Goal: Task Accomplishment & Management: Complete application form

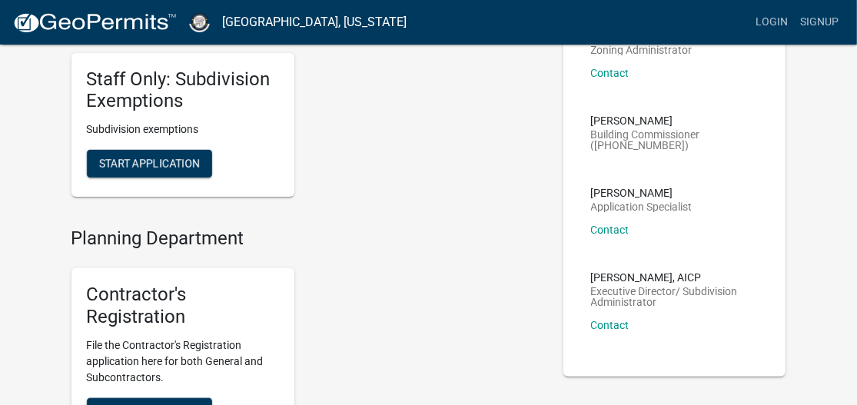
scroll to position [230, 0]
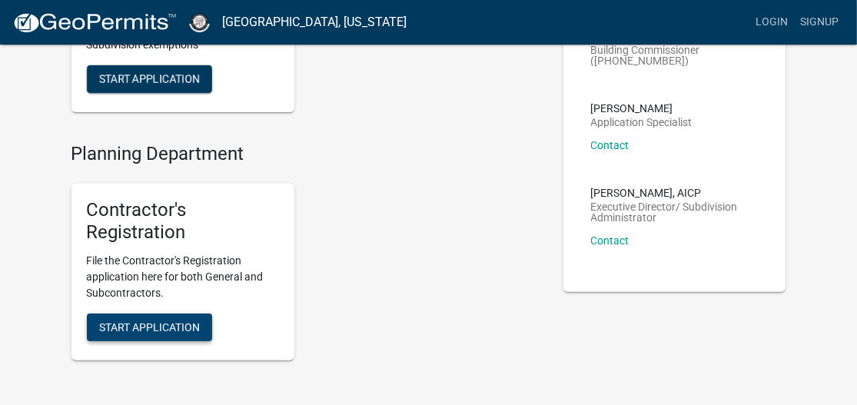
click at [151, 323] on span "Start Application" at bounding box center [149, 327] width 101 height 12
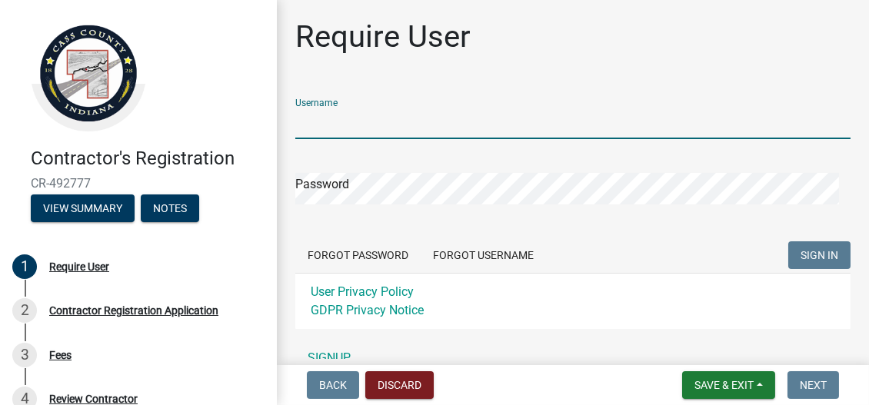
click at [398, 130] on input "Username" at bounding box center [572, 124] width 555 height 32
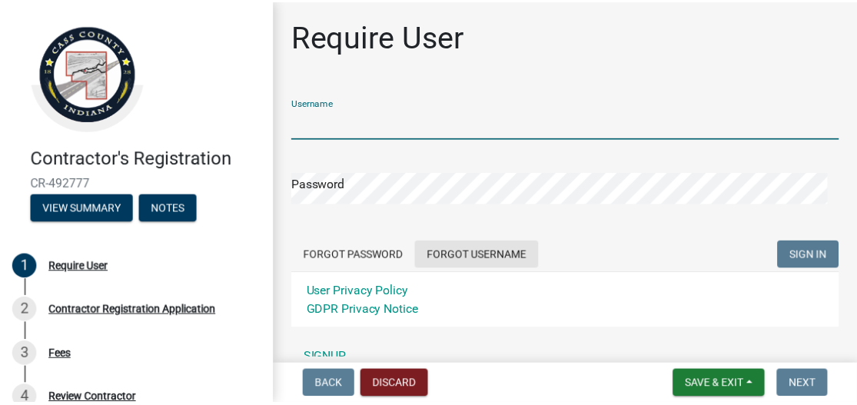
scroll to position [74, 0]
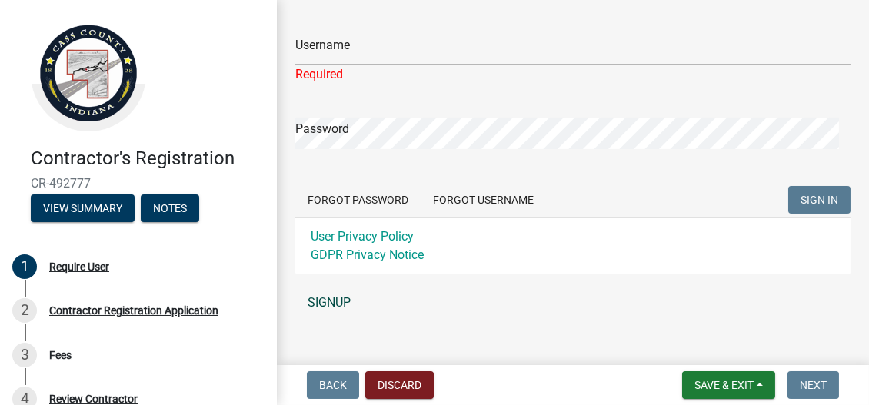
click at [324, 286] on div "Username Required Password Forgot Password Forgot Username SIGN IN User Privacy…" at bounding box center [572, 165] width 555 height 306
click at [325, 304] on link "SIGNUP" at bounding box center [572, 303] width 555 height 31
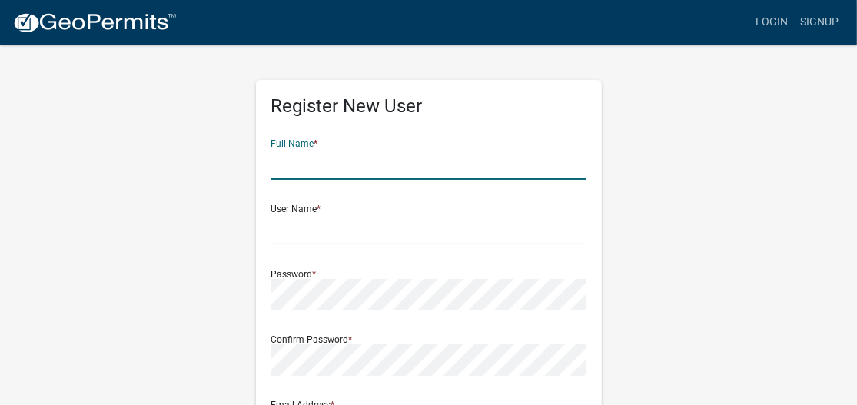
click at [345, 166] on input "text" at bounding box center [428, 164] width 315 height 32
type input "Dustin Azbell"
type input "[PERSON_NAME][EMAIL_ADDRESS][DOMAIN_NAME]"
type input "[STREET_ADDRESS]"
type input "columbus"
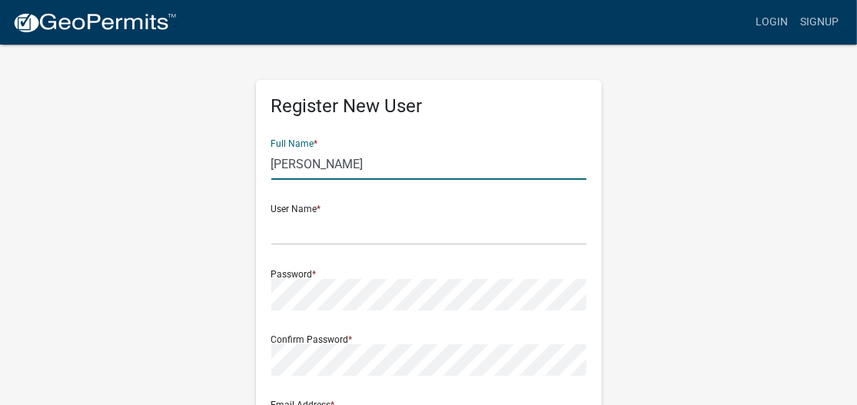
type input "[US_STATE]"
type input "43230"
type input "7406052414"
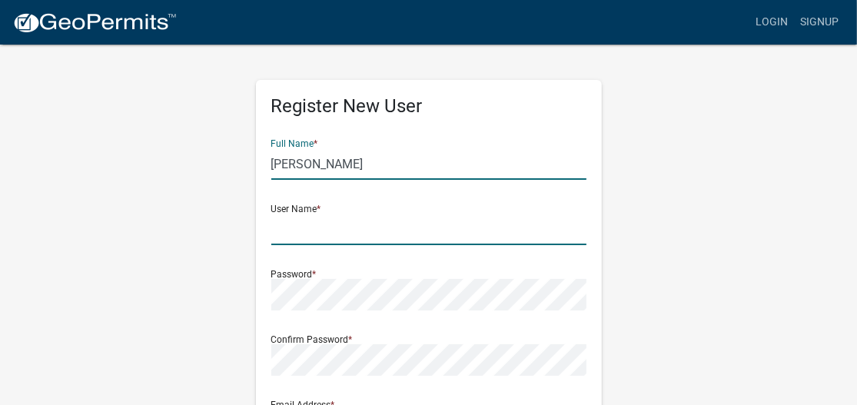
click at [329, 237] on input "text" at bounding box center [428, 230] width 315 height 32
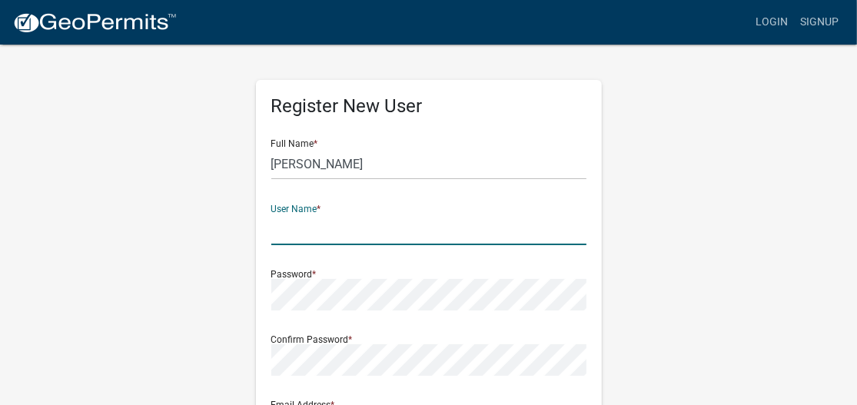
type input "D"
type input "dazbell"
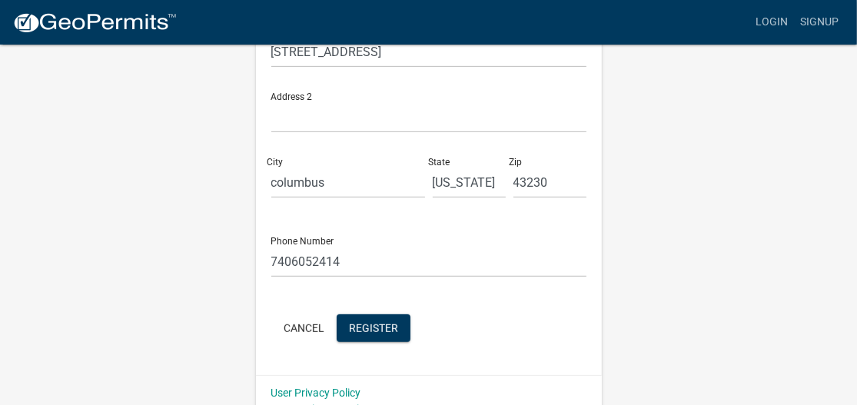
scroll to position [459, 0]
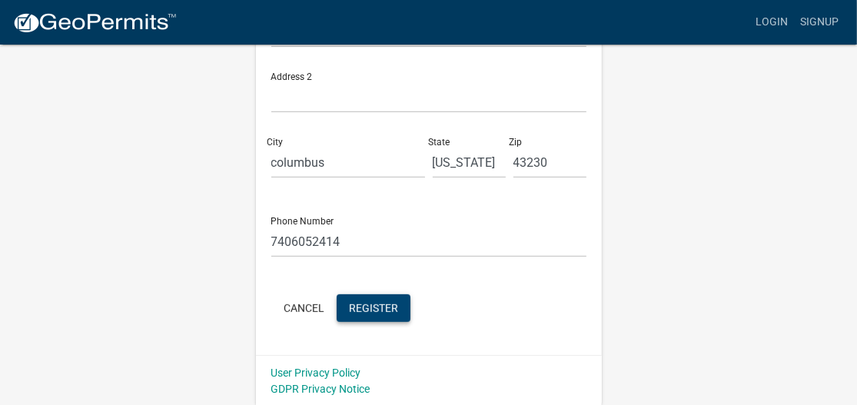
click at [384, 301] on span "Register" at bounding box center [373, 307] width 49 height 12
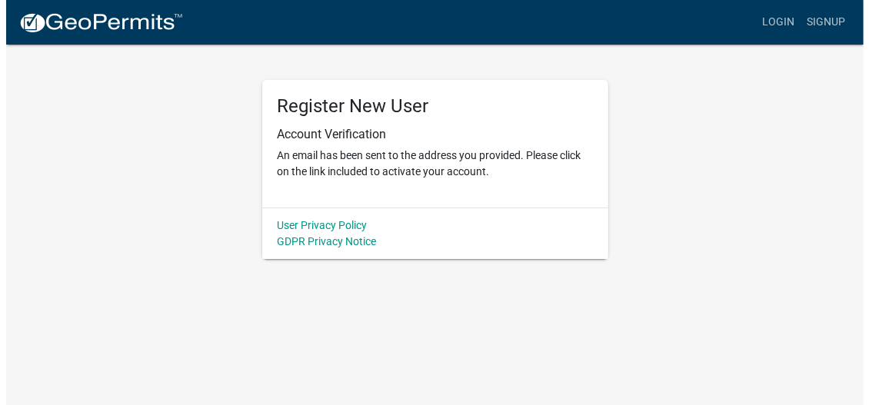
scroll to position [0, 0]
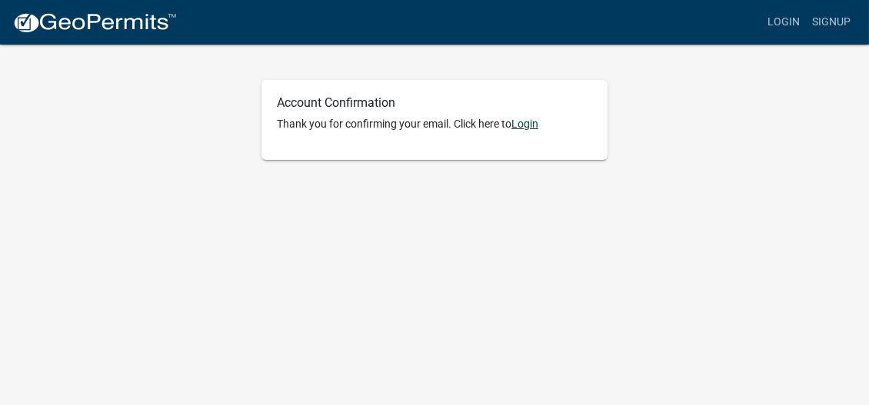
click at [520, 123] on link "Login" at bounding box center [524, 124] width 27 height 12
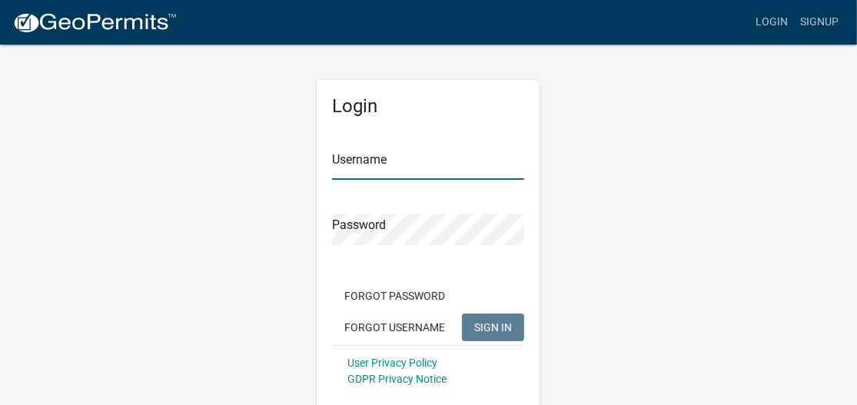
type input "dazbell"
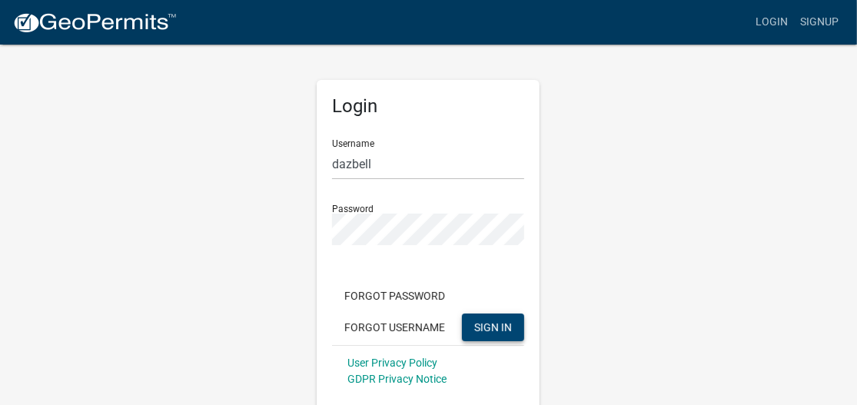
click at [491, 331] on span "SIGN IN" at bounding box center [493, 327] width 38 height 12
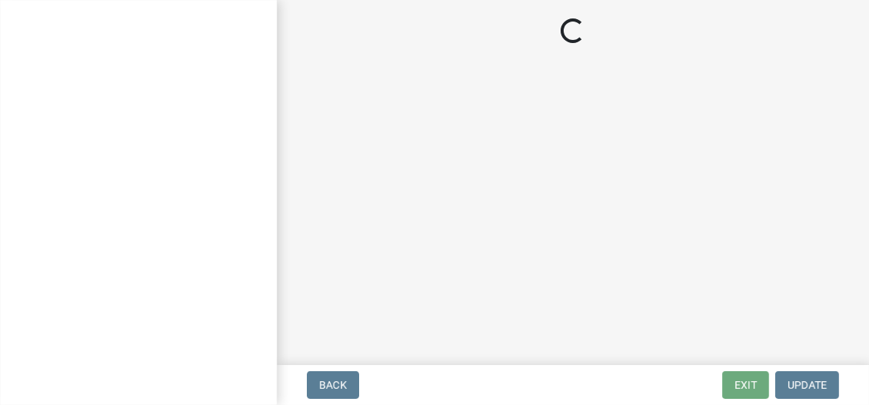
select select "[US_STATE]"
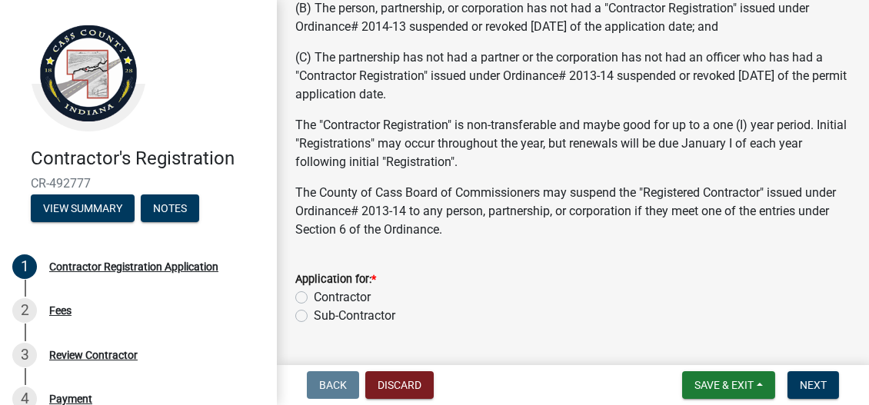
scroll to position [461, 0]
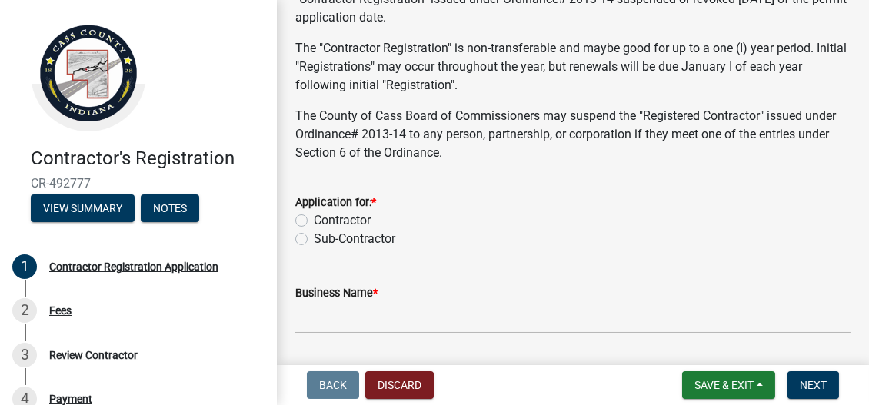
click at [314, 230] on label "Contractor" at bounding box center [342, 220] width 57 height 18
click at [314, 221] on input "Contractor" at bounding box center [319, 216] width 10 height 10
radio input "true"
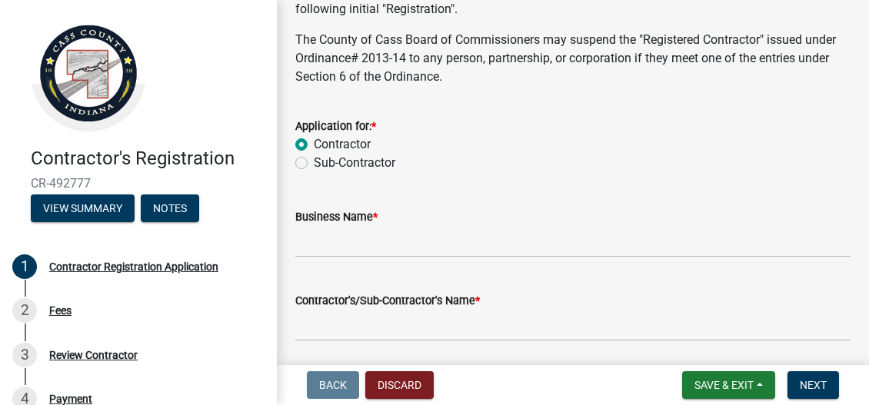
scroll to position [615, 0]
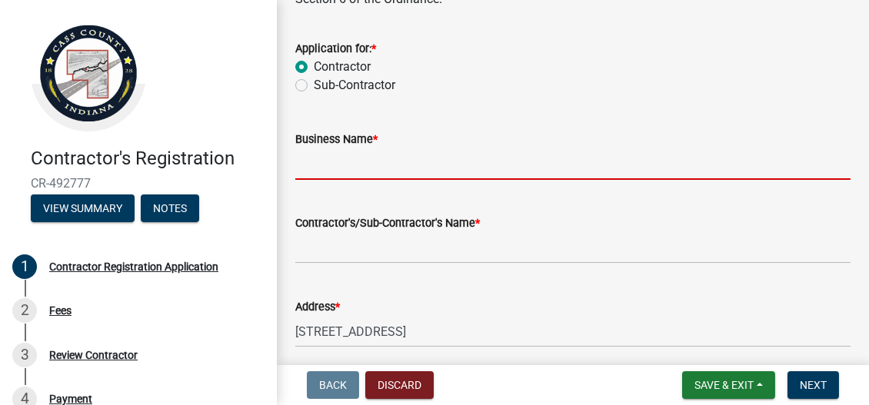
click at [399, 180] on input "Business Name *" at bounding box center [572, 164] width 555 height 32
type input "Buckeye Elm"
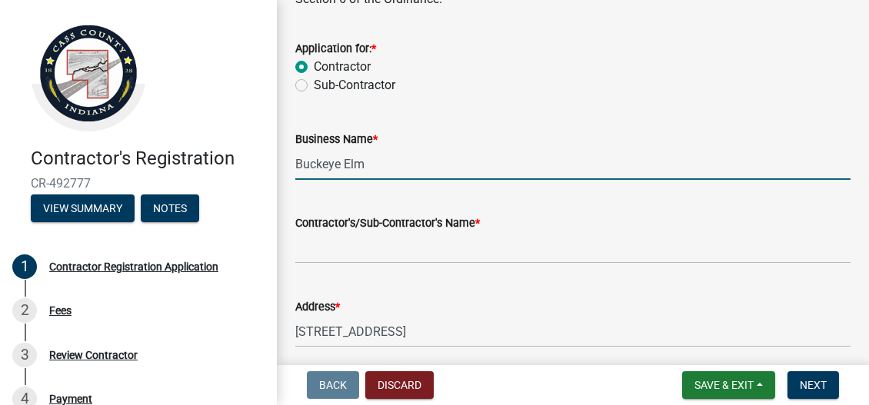
select select "OH"
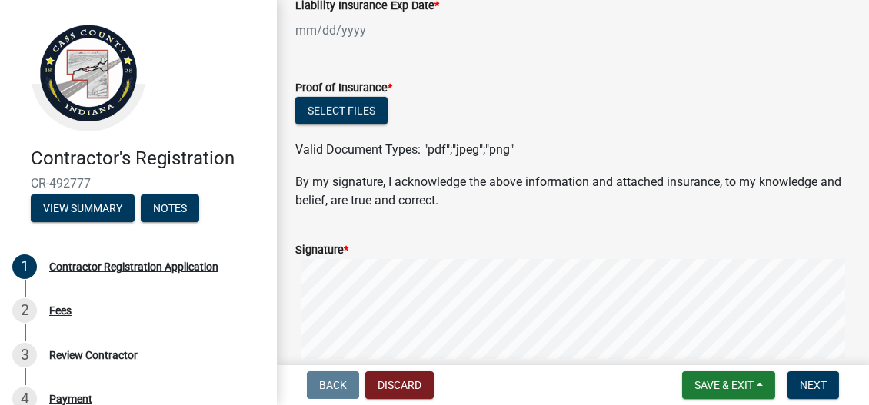
scroll to position [1538, 0]
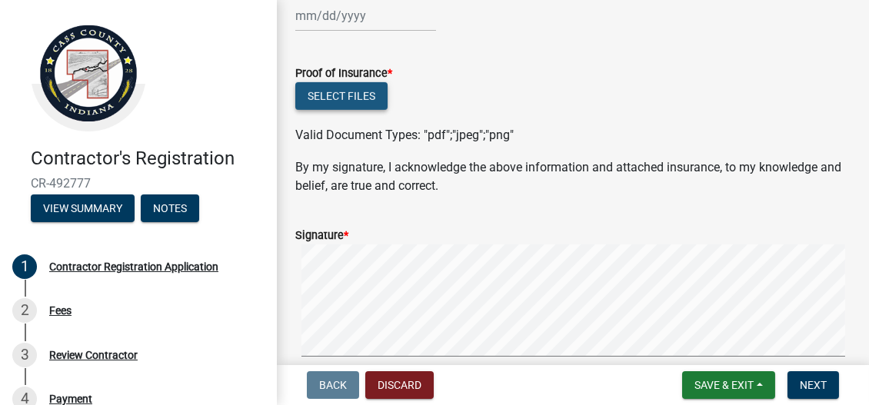
click at [350, 110] on button "Select files" at bounding box center [341, 96] width 92 height 28
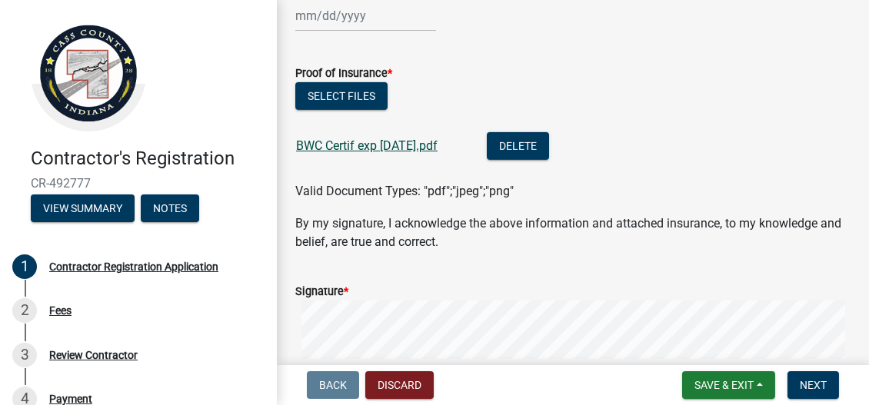
click at [409, 153] on link "BWC Certif exp July 1 2026.pdf" at bounding box center [366, 145] width 141 height 15
click at [540, 155] on button "Delete" at bounding box center [518, 146] width 62 height 28
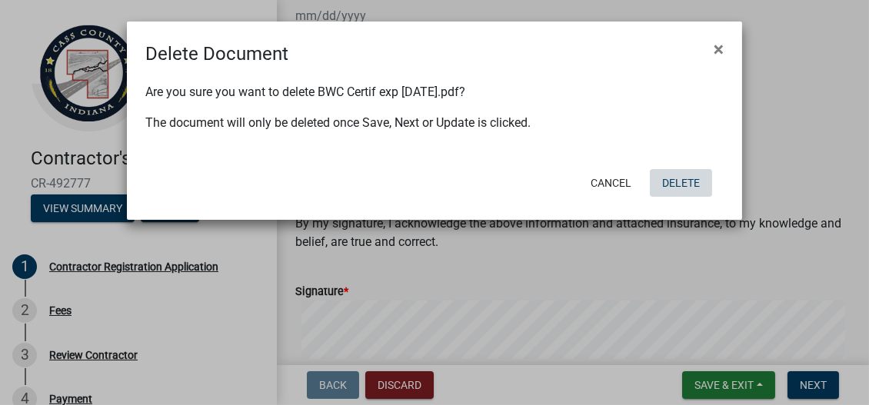
click at [671, 183] on button "Delete" at bounding box center [681, 183] width 62 height 28
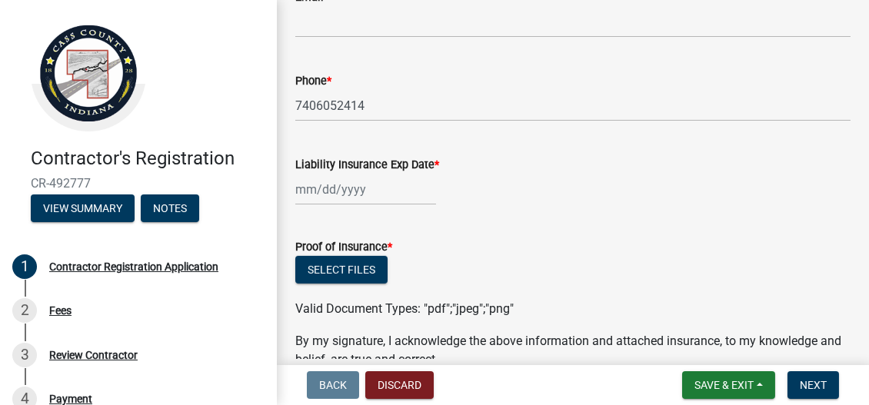
scroll to position [1384, 0]
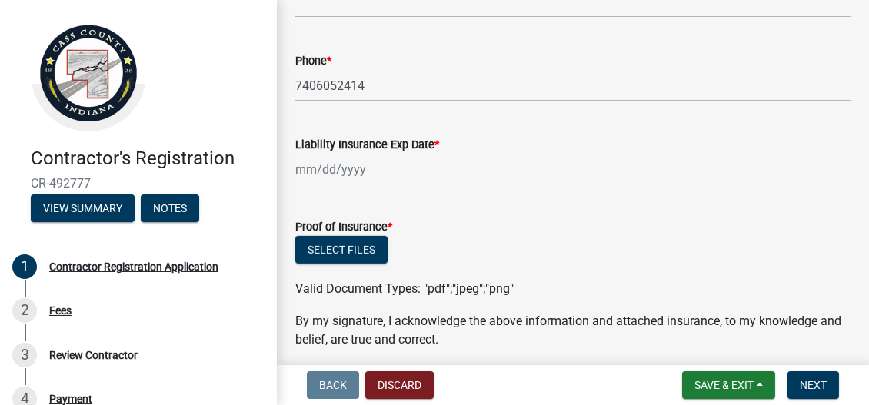
click at [340, 185] on div at bounding box center [365, 170] width 141 height 32
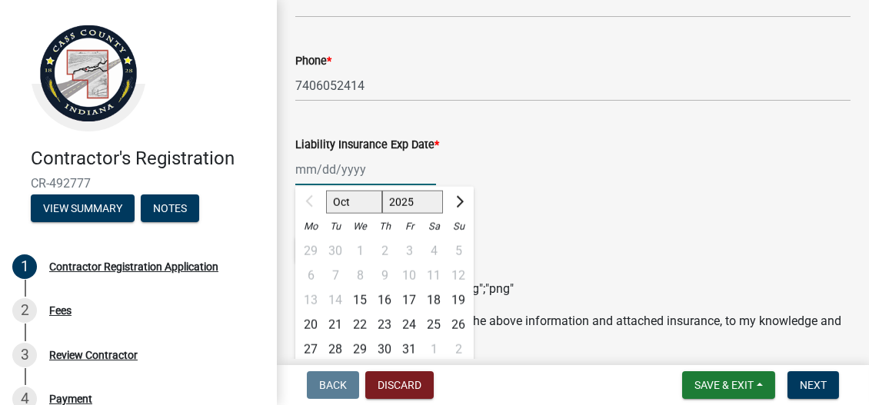
click at [423, 214] on select "2025 2026 2027 2028 2029 2030 2031 2032 2033 2034 2035 2036 2037 2038 2039 2040…" at bounding box center [413, 202] width 62 height 23
select select "2026"
click at [382, 208] on select "2025 2026 2027 2028 2029 2030 2031 2032 2033 2034 2035 2036 2037 2038 2039 2040…" at bounding box center [413, 202] width 62 height 23
click at [312, 208] on span "Previous month" at bounding box center [311, 202] width 12 height 12
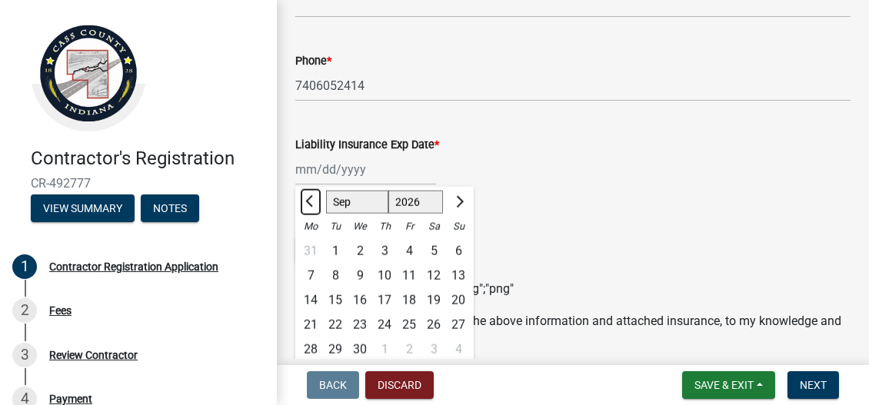
click at [312, 208] on span "Previous month" at bounding box center [311, 202] width 12 height 12
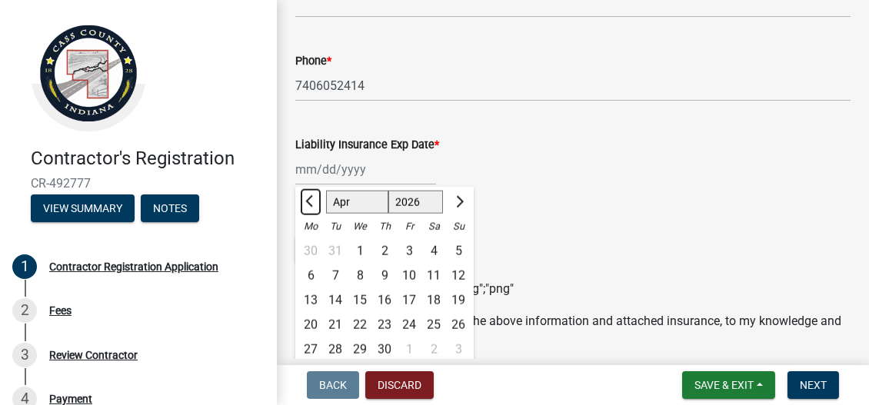
click at [312, 208] on span "Previous month" at bounding box center [311, 202] width 12 height 12
select select "3"
click at [359, 214] on select "Jan Feb Mar Apr May Jun Jul Aug Sep Oct Nov Dec" at bounding box center [357, 202] width 62 height 23
click at [326, 208] on select "Jan Feb Mar Apr May Jun Jul Aug Sep Oct Nov Dec" at bounding box center [357, 202] width 62 height 23
click at [454, 264] on div "1" at bounding box center [458, 251] width 25 height 25
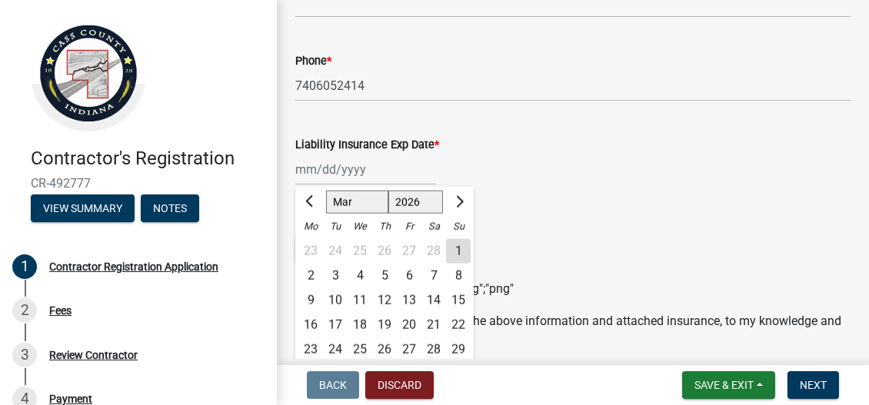
type input "03/01/2026"
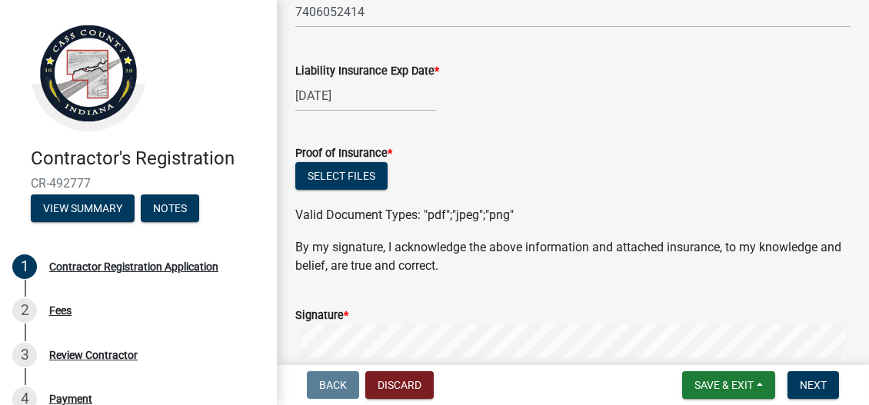
scroll to position [1460, 0]
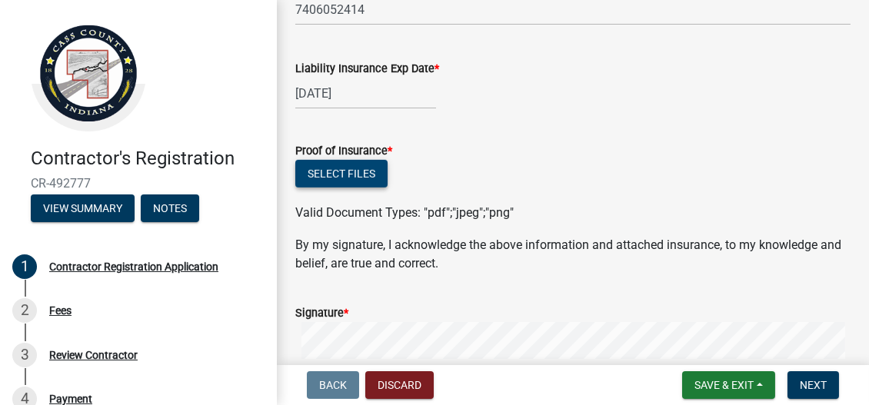
click at [345, 188] on button "Select files" at bounding box center [341, 174] width 92 height 28
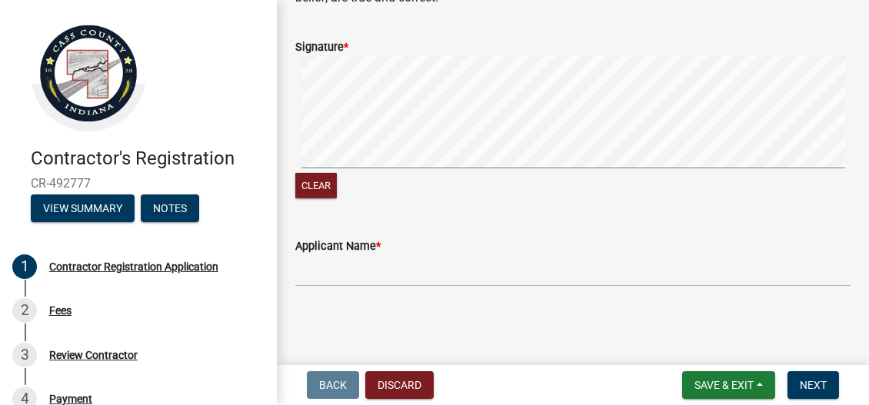
scroll to position [1800, 0]
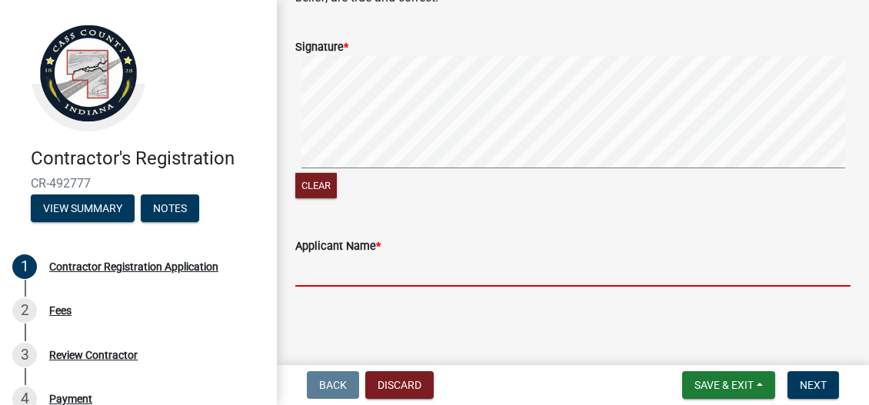
click at [341, 275] on input "Applicant Name *" at bounding box center [572, 271] width 555 height 32
type input "Buckeye Elm"
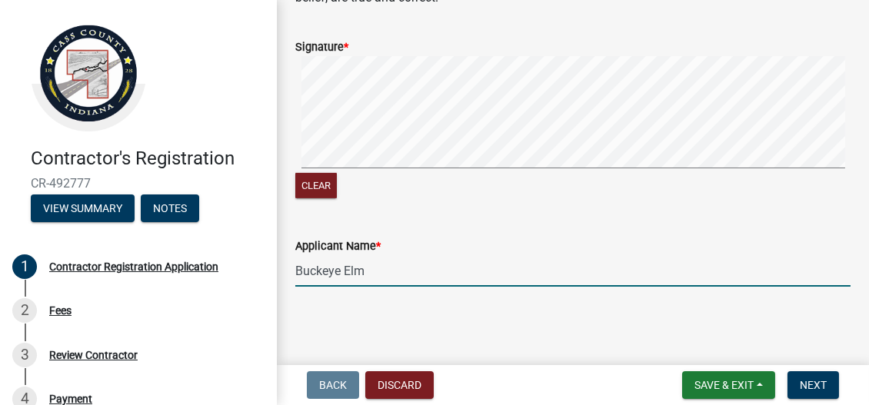
type input "1333 research road"
type input "dustina@buckeye-elm.com"
type input "B"
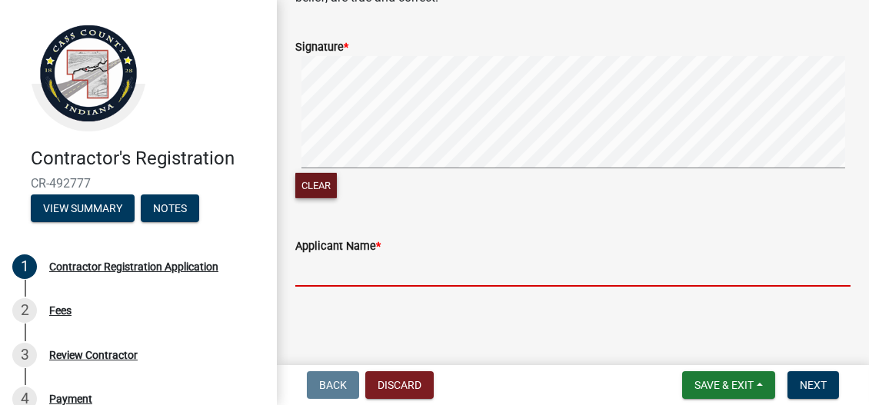
click at [311, 179] on button "Clear" at bounding box center [316, 185] width 42 height 25
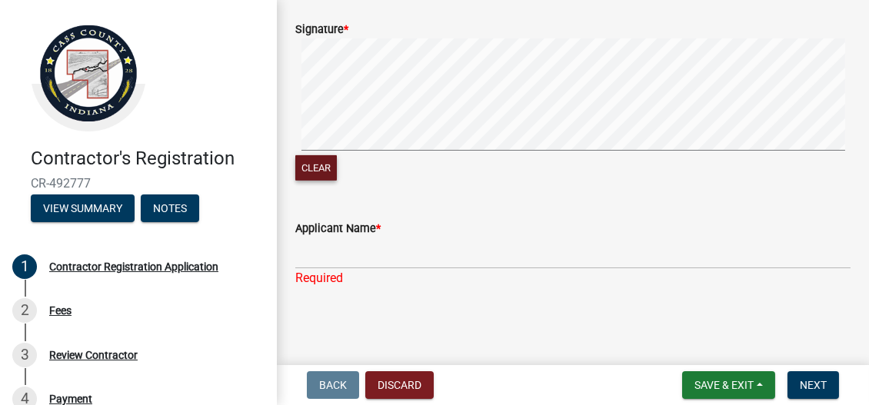
click at [311, 180] on button "Clear" at bounding box center [316, 167] width 42 height 25
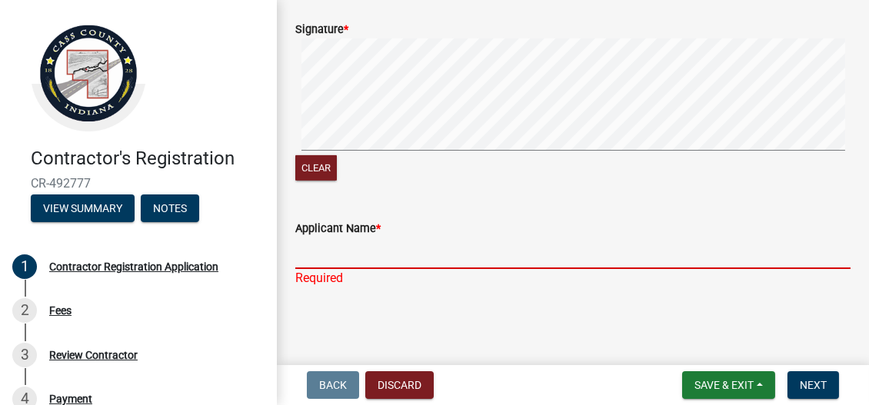
click at [364, 269] on input "Applicant Name *" at bounding box center [572, 254] width 555 height 32
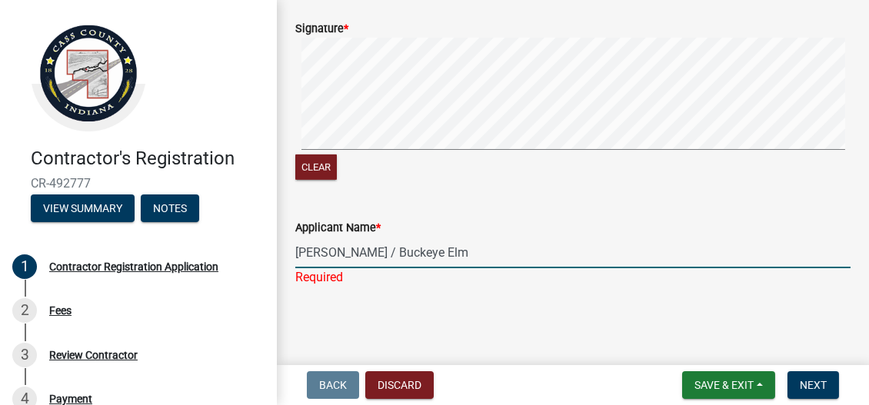
scroll to position [1819, 0]
type input "Dustin Azbell / Buckeye Elm"
click at [721, 384] on span "Save & Exit" at bounding box center [723, 385] width 59 height 12
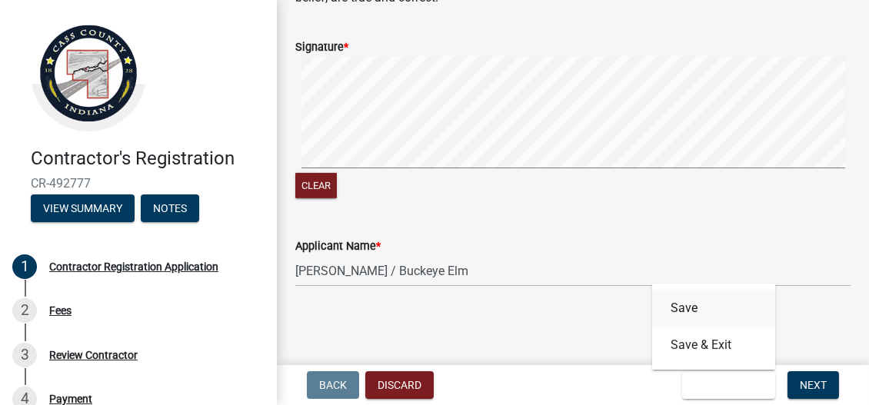
click at [707, 307] on button "Save" at bounding box center [713, 308] width 123 height 37
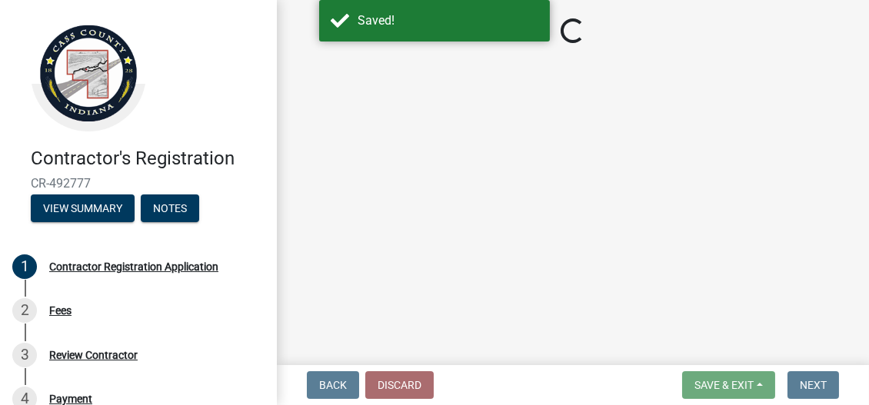
select select "OH"
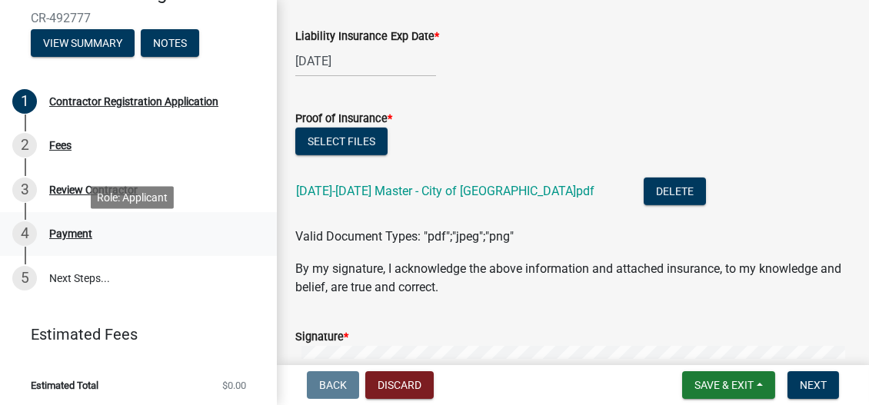
scroll to position [168, 0]
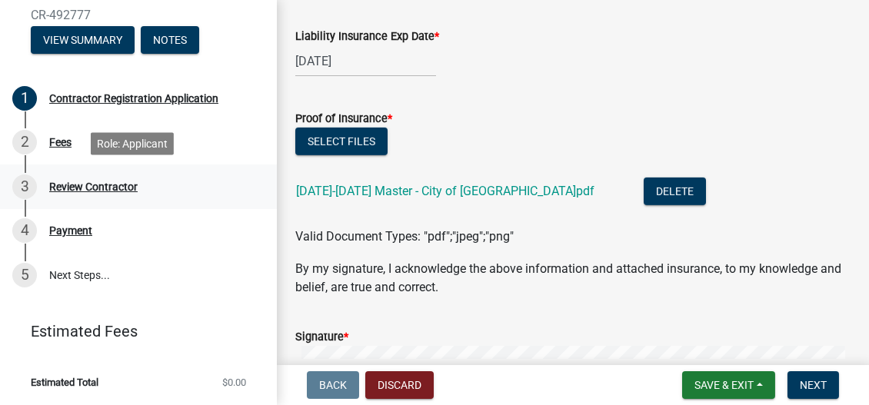
click at [79, 187] on div "Review Contractor" at bounding box center [93, 186] width 88 height 11
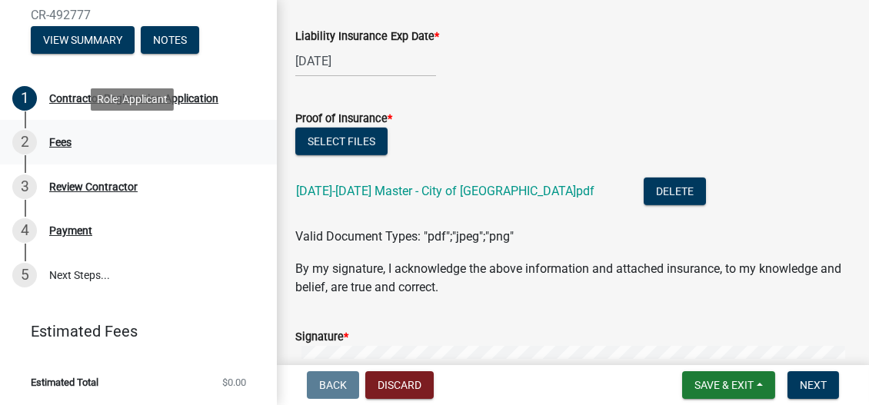
click at [54, 143] on div "Fees" at bounding box center [60, 142] width 22 height 11
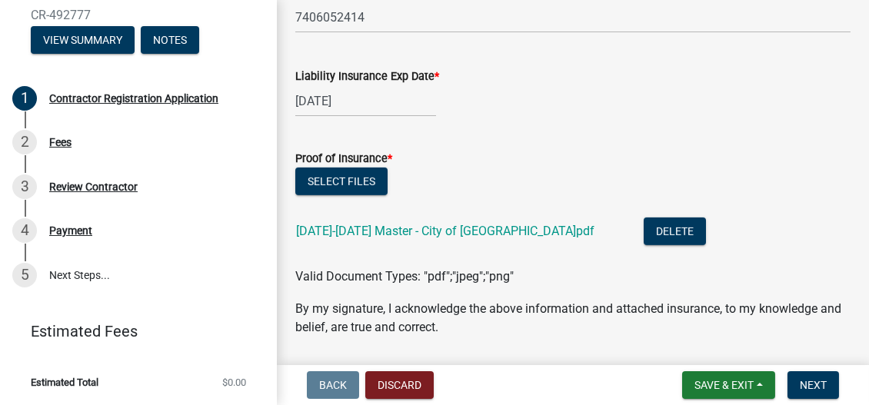
scroll to position [1538, 0]
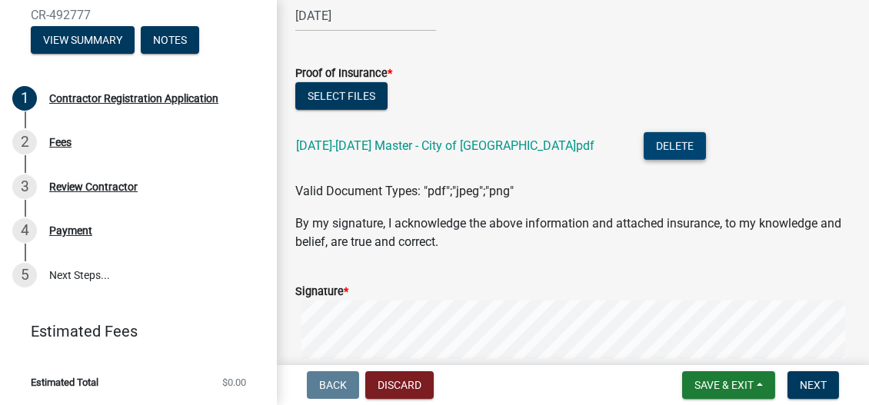
click at [644, 160] on button "Delete" at bounding box center [675, 146] width 62 height 28
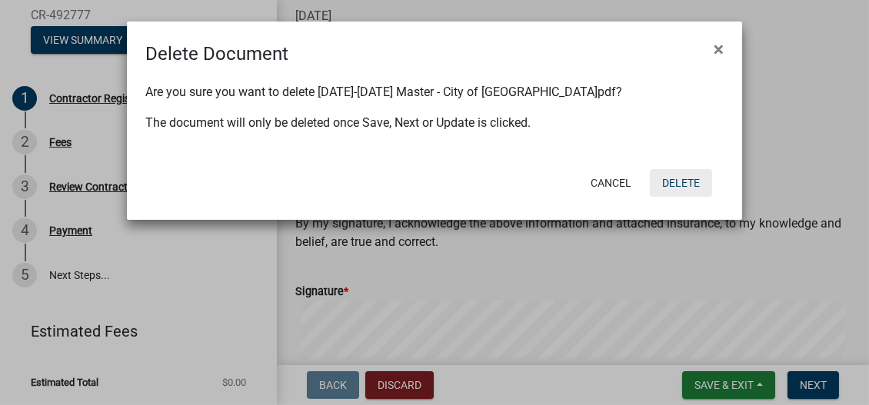
click at [672, 180] on button "Delete" at bounding box center [681, 183] width 62 height 28
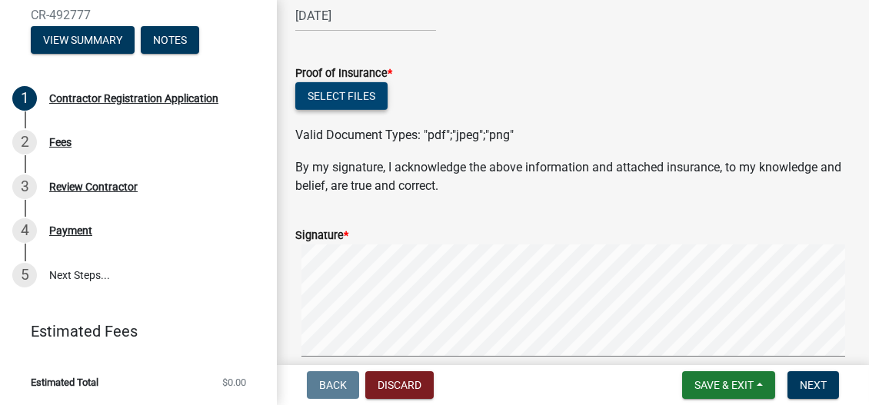
click at [342, 110] on button "Select files" at bounding box center [341, 96] width 92 height 28
click at [337, 110] on button "Select files" at bounding box center [341, 96] width 92 height 28
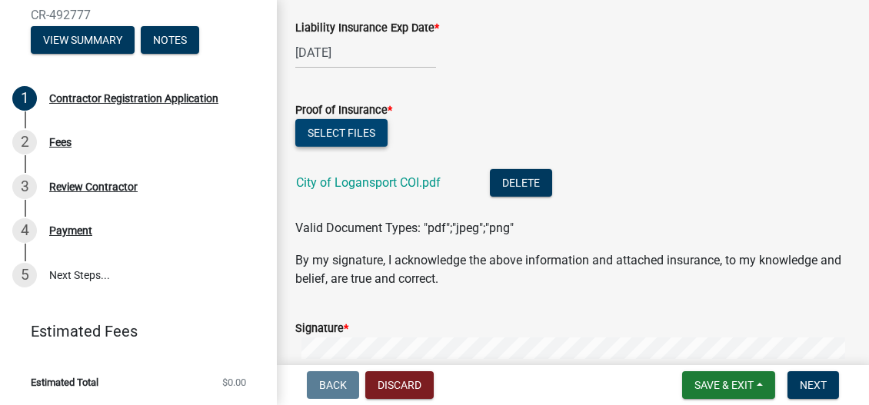
scroll to position [1493, 0]
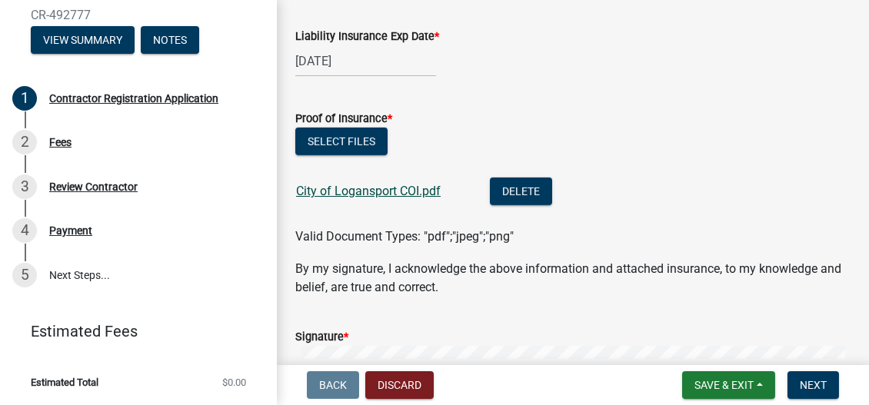
click at [383, 198] on link "City of Logansport COI.pdf" at bounding box center [368, 191] width 145 height 15
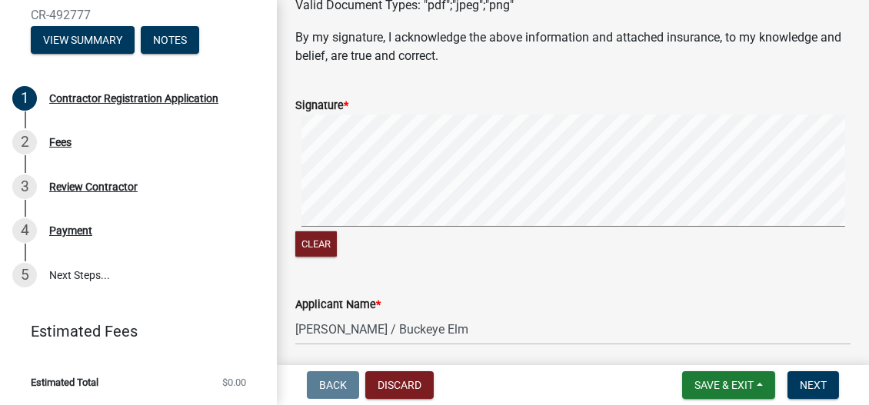
scroll to position [1800, 0]
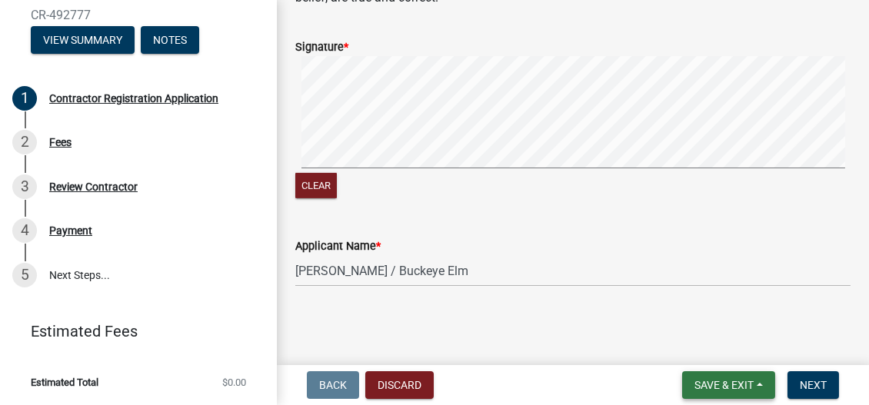
click at [714, 384] on span "Save & Exit" at bounding box center [723, 385] width 59 height 12
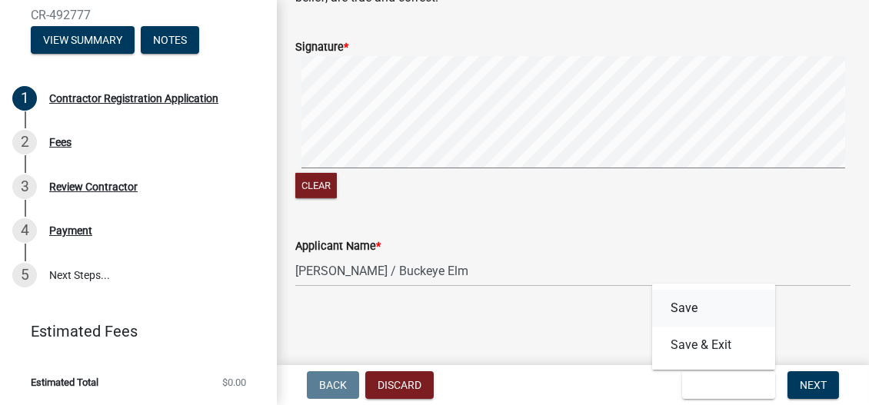
click at [712, 308] on button "Save" at bounding box center [713, 308] width 123 height 37
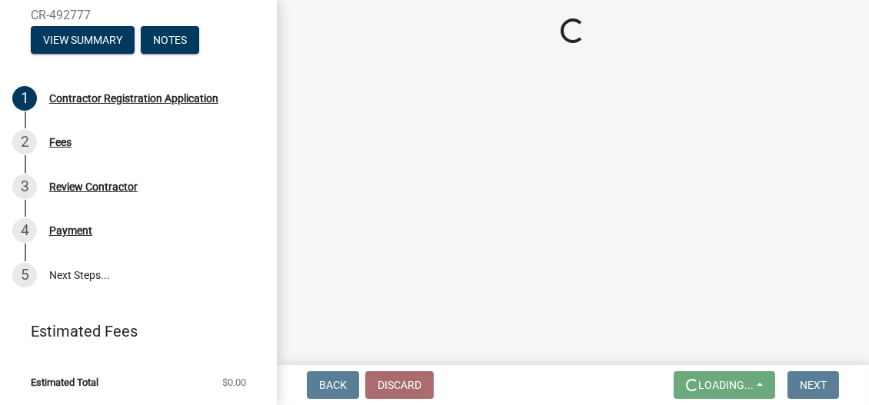
scroll to position [0, 0]
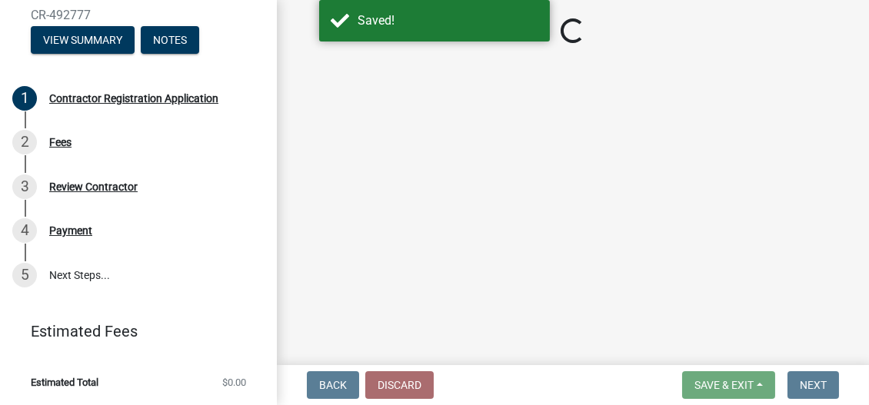
select select "OH"
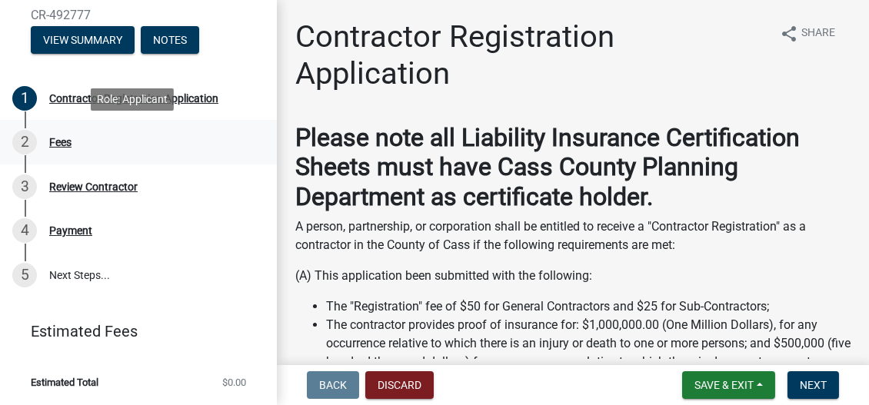
click at [66, 142] on div "Fees" at bounding box center [60, 142] width 22 height 11
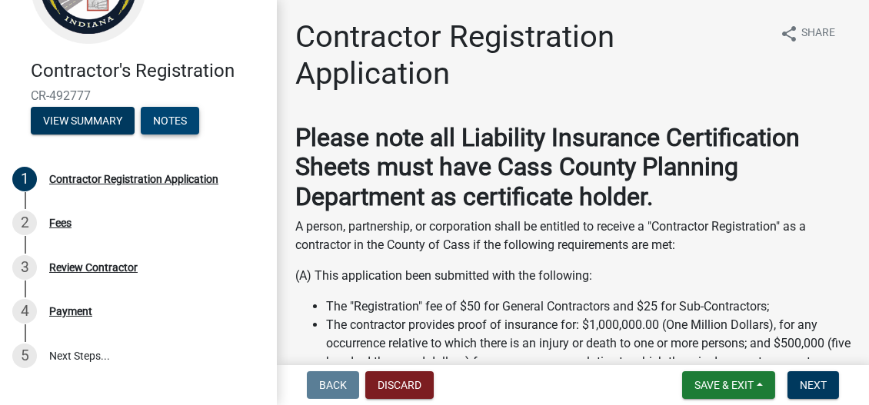
scroll to position [168, 0]
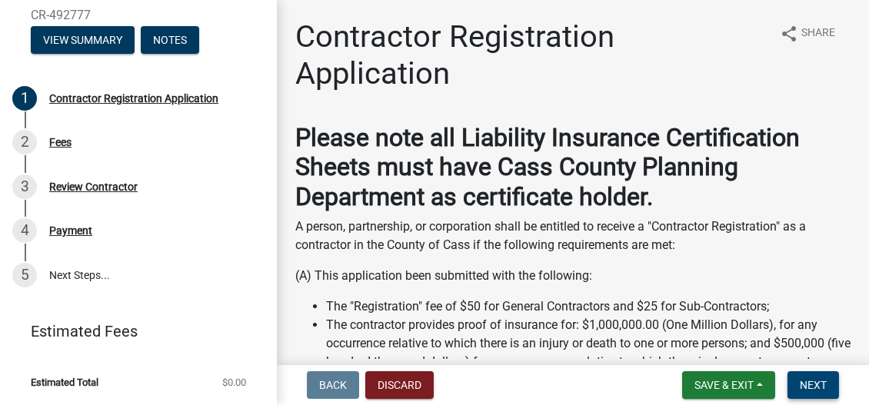
click at [802, 388] on span "Next" at bounding box center [813, 385] width 27 height 12
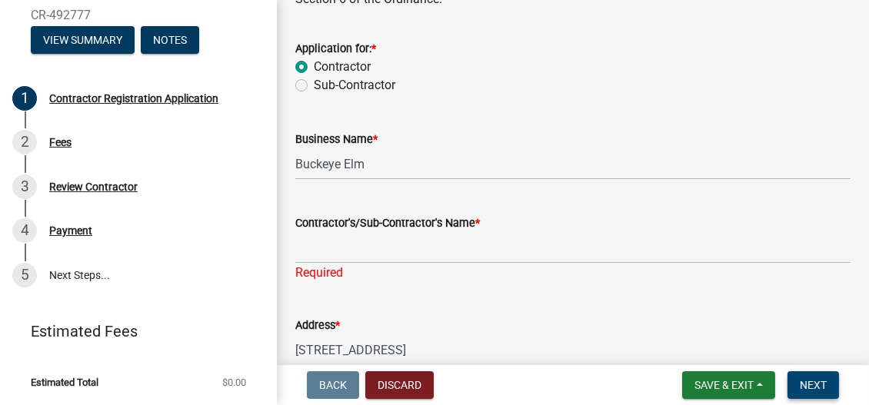
scroll to position [692, 0]
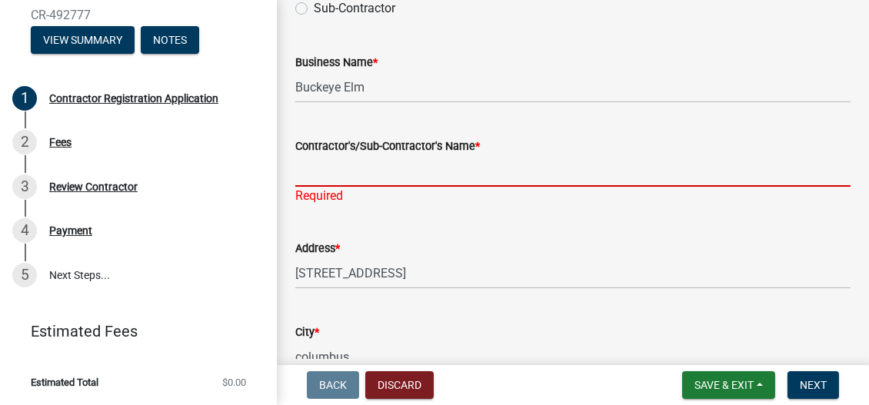
click at [374, 187] on input "Contractor's/Sub-Contractor's Name *" at bounding box center [572, 171] width 555 height 32
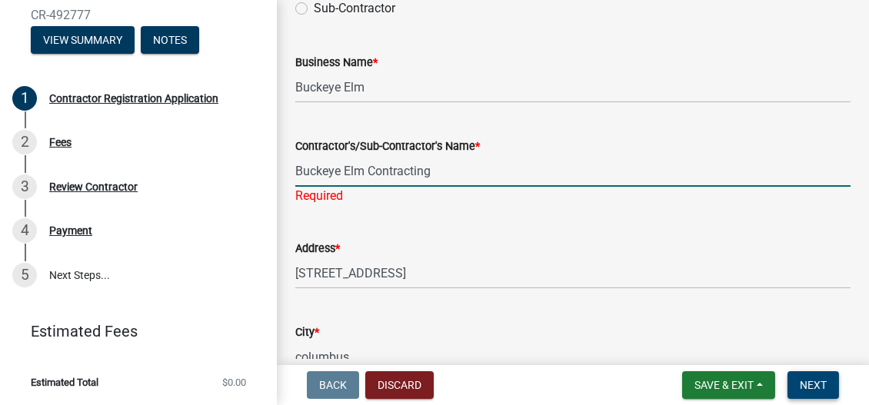
type input "Buckeye Elm Contracting"
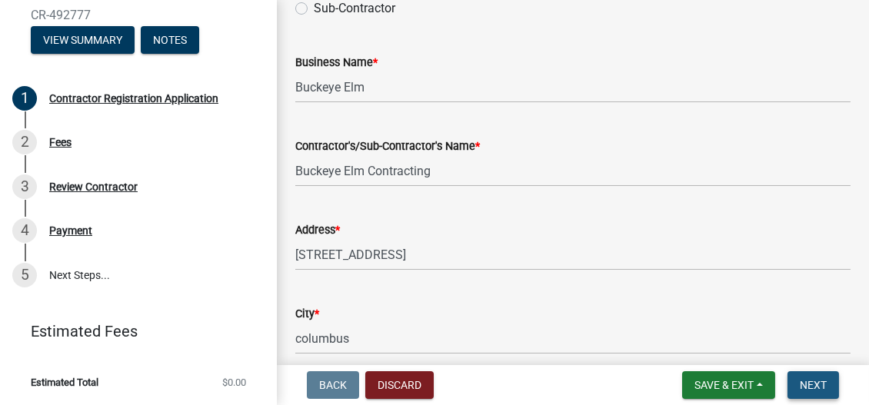
click at [812, 380] on span "Next" at bounding box center [813, 385] width 27 height 12
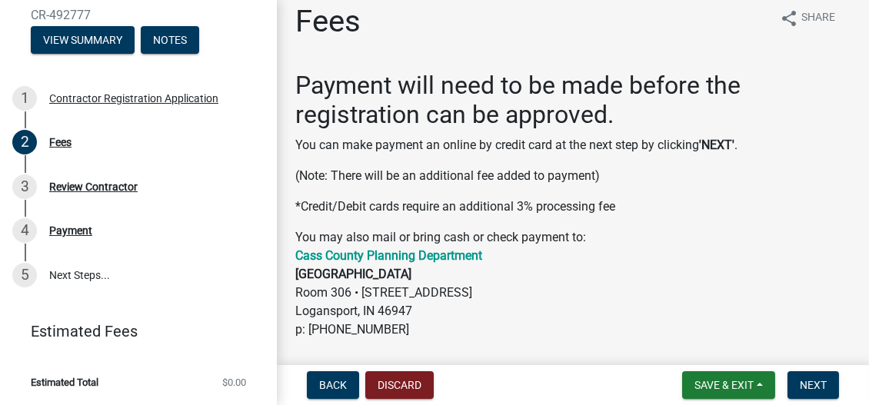
scroll to position [14, 0]
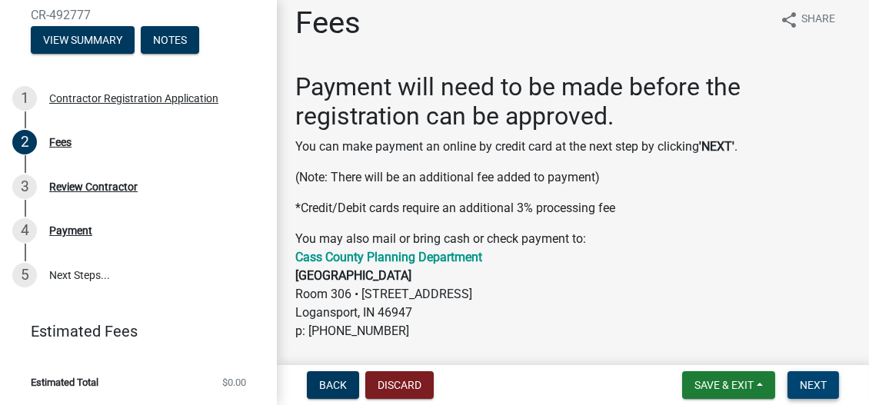
click at [807, 382] on span "Next" at bounding box center [813, 385] width 27 height 12
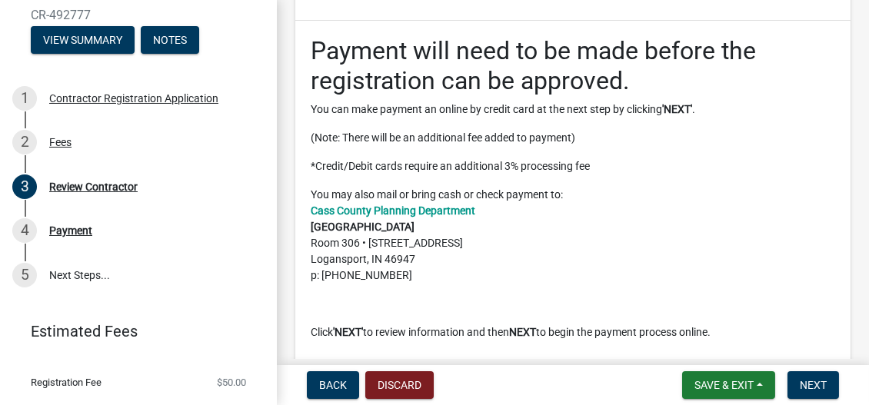
scroll to position [1999, 0]
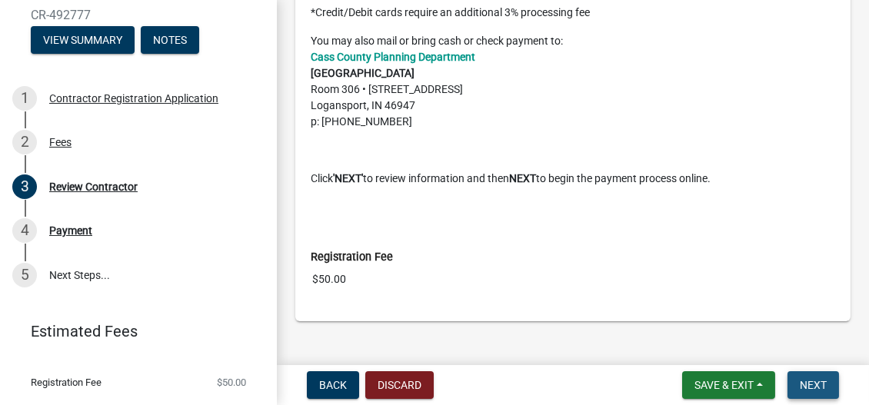
click at [809, 384] on span "Next" at bounding box center [813, 385] width 27 height 12
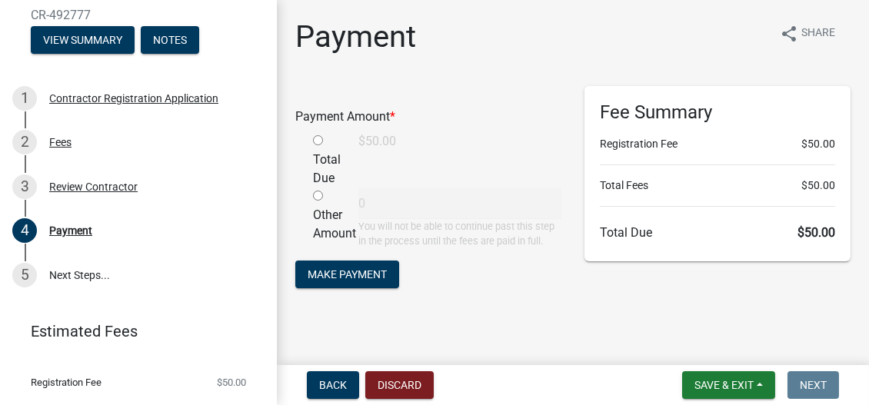
scroll to position [6, 0]
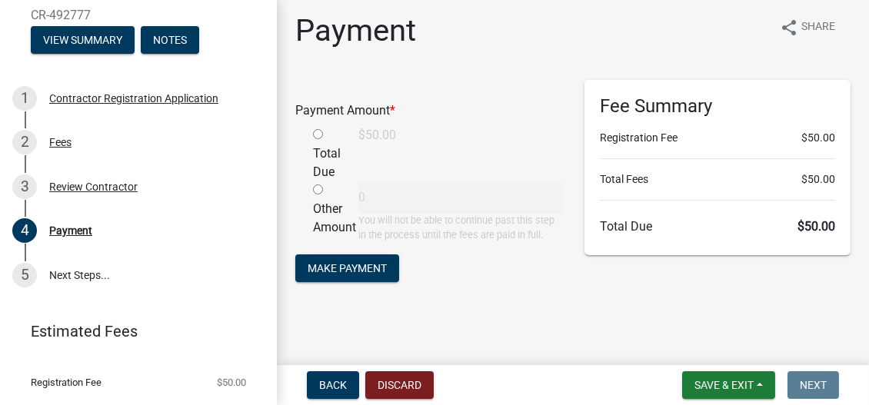
click at [316, 133] on input "radio" at bounding box center [318, 134] width 10 height 10
radio input "true"
type input "50"
click at [363, 265] on span "Make Payment" at bounding box center [347, 268] width 79 height 12
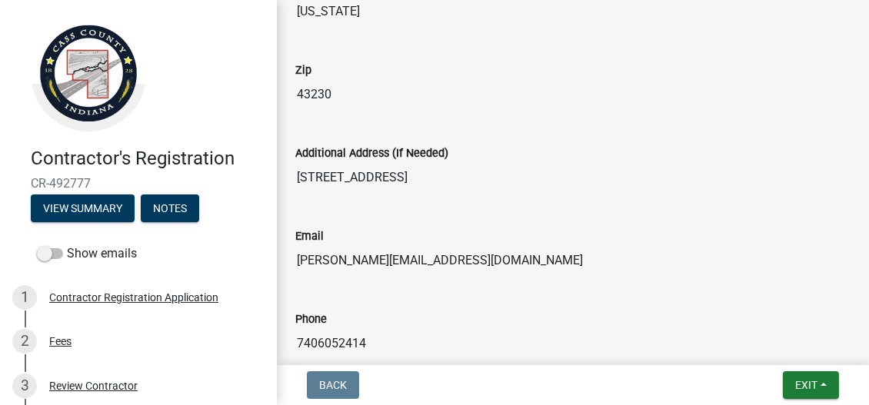
scroll to position [692, 0]
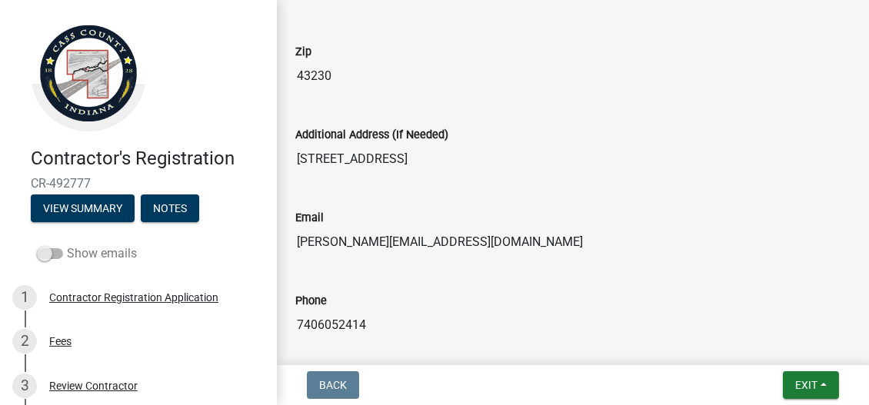
click at [59, 254] on span at bounding box center [50, 253] width 26 height 11
click at [67, 245] on input "Show emails" at bounding box center [67, 245] width 0 height 0
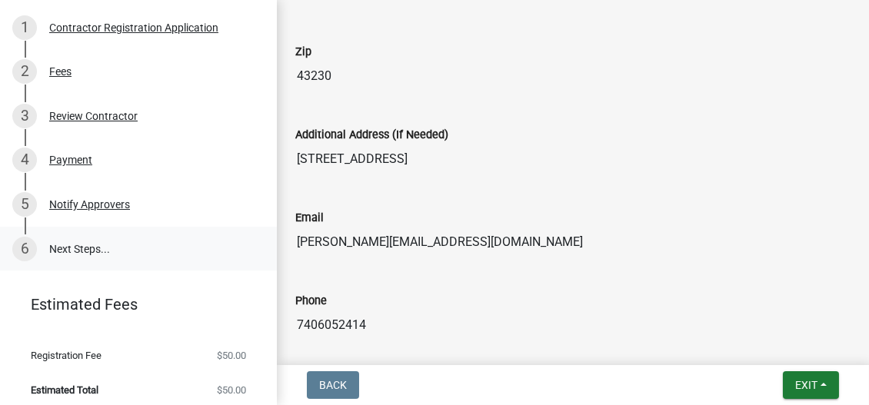
scroll to position [278, 0]
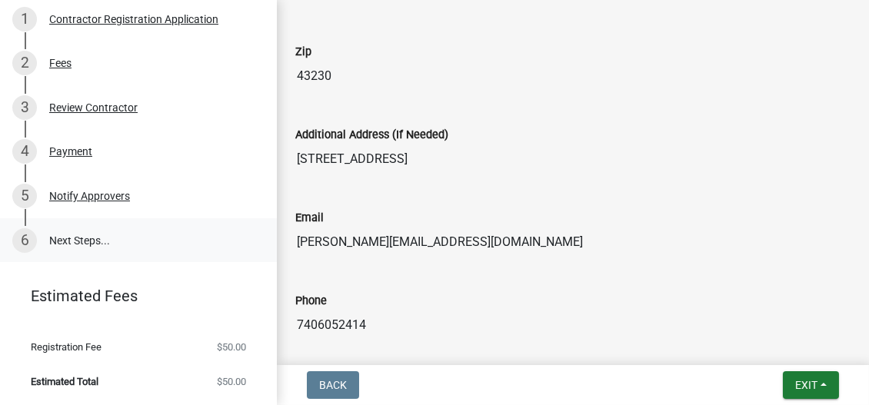
click at [86, 241] on link "6 Next Steps..." at bounding box center [138, 240] width 277 height 45
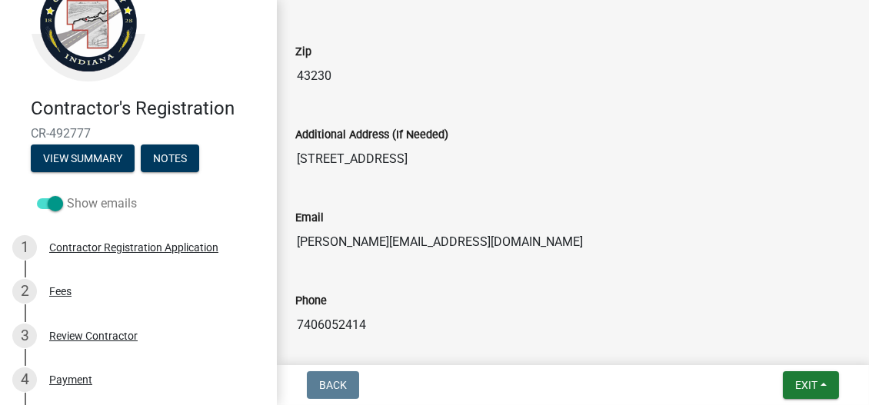
scroll to position [48, 0]
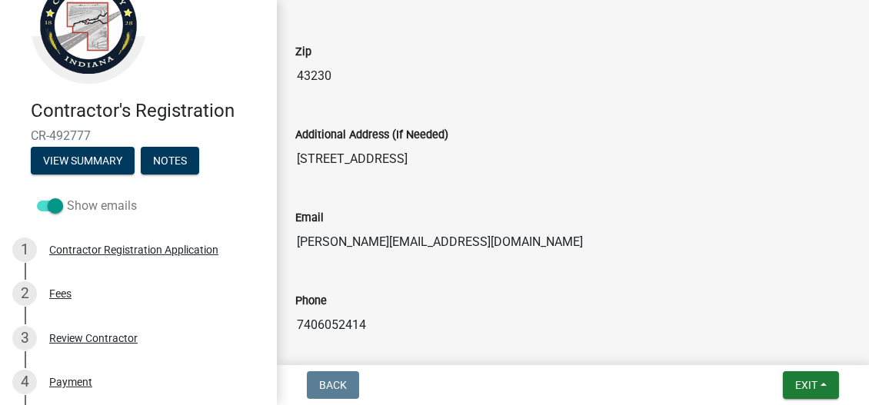
click at [45, 202] on span at bounding box center [50, 206] width 26 height 11
click at [67, 197] on input "Show emails" at bounding box center [67, 197] width 0 height 0
click at [182, 162] on button "Notes" at bounding box center [170, 161] width 58 height 28
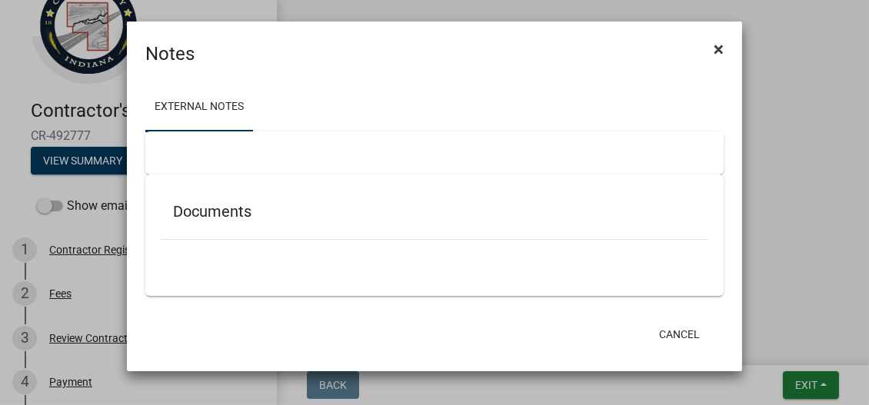
click at [714, 51] on span "×" at bounding box center [719, 49] width 10 height 22
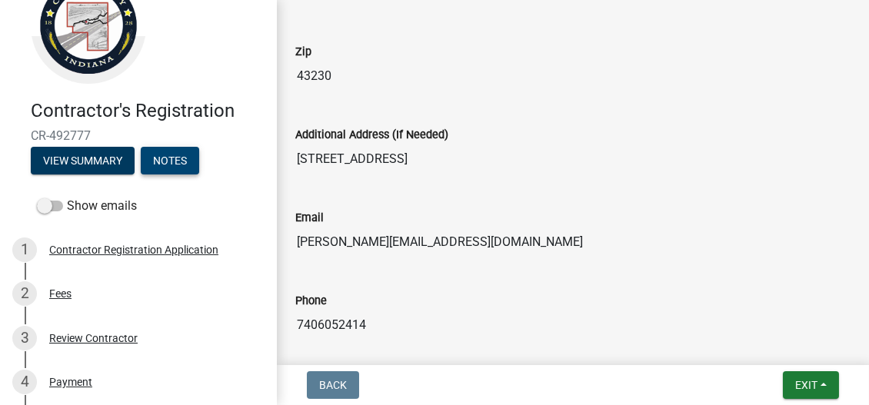
click at [180, 166] on button "Notes" at bounding box center [170, 161] width 58 height 28
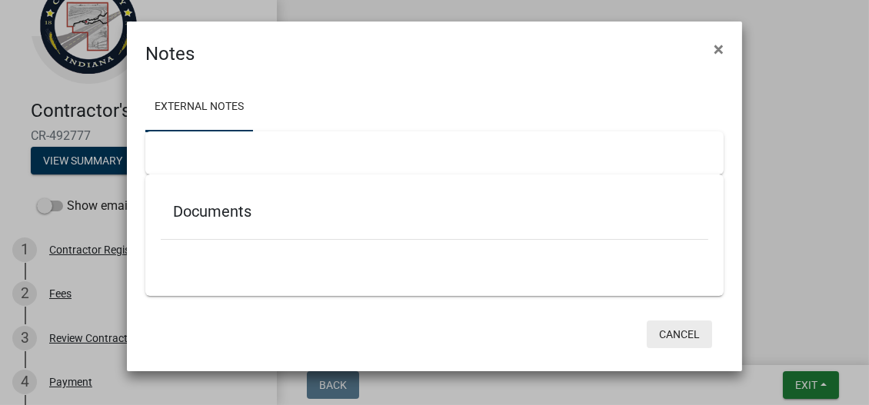
click at [680, 328] on button "Cancel" at bounding box center [679, 335] width 65 height 28
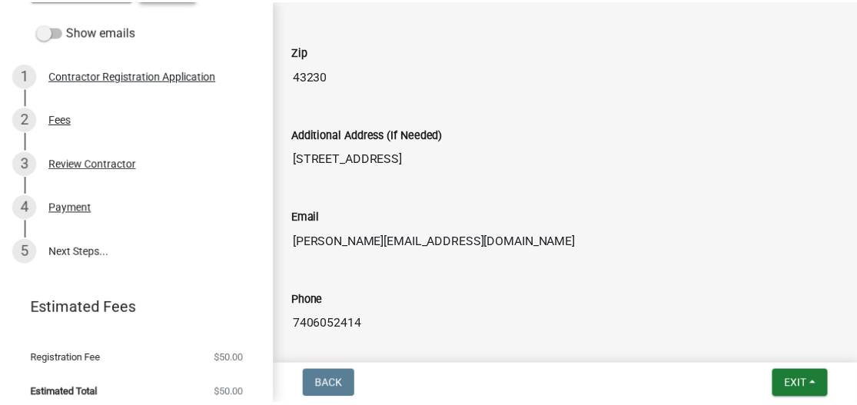
scroll to position [234, 0]
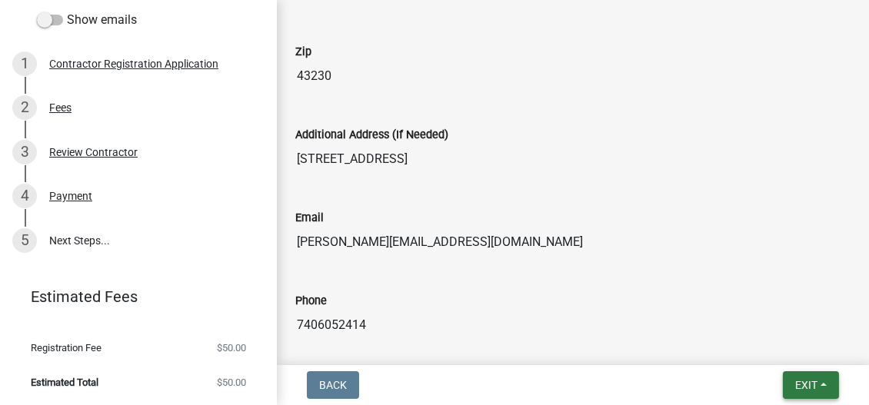
click at [794, 375] on button "Exit" at bounding box center [811, 385] width 56 height 28
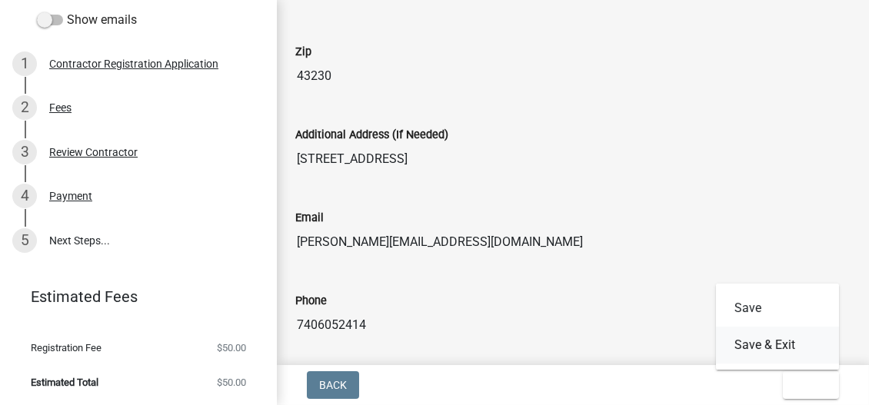
click at [797, 347] on button "Save & Exit" at bounding box center [777, 345] width 123 height 37
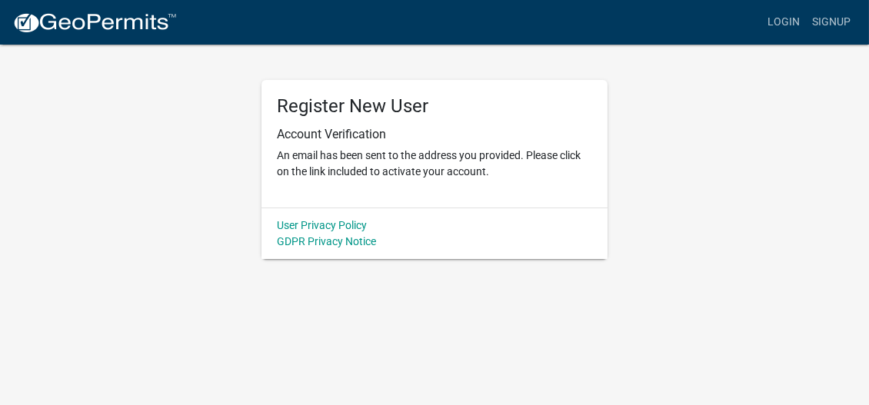
drag, startPoint x: 438, startPoint y: 1, endPoint x: 218, endPoint y: 94, distance: 238.8
click at [218, 94] on div "Register New User Account Verification An email has been sent to the address yo…" at bounding box center [434, 151] width 738 height 216
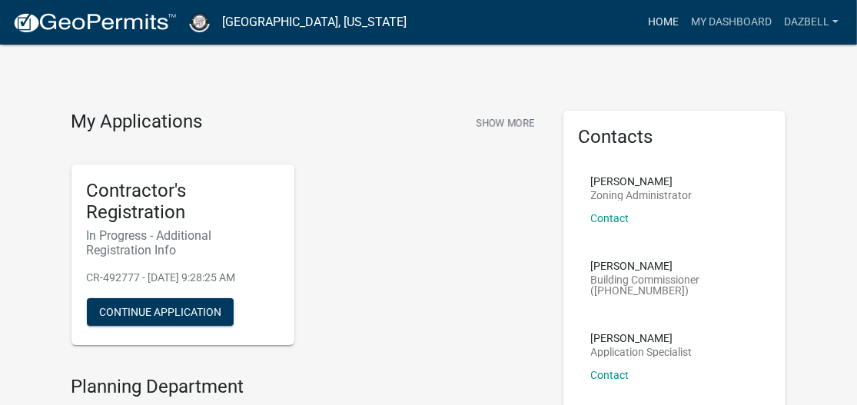
click at [659, 25] on link "Home" at bounding box center [663, 22] width 43 height 29
click at [660, 23] on link "Home" at bounding box center [663, 22] width 43 height 29
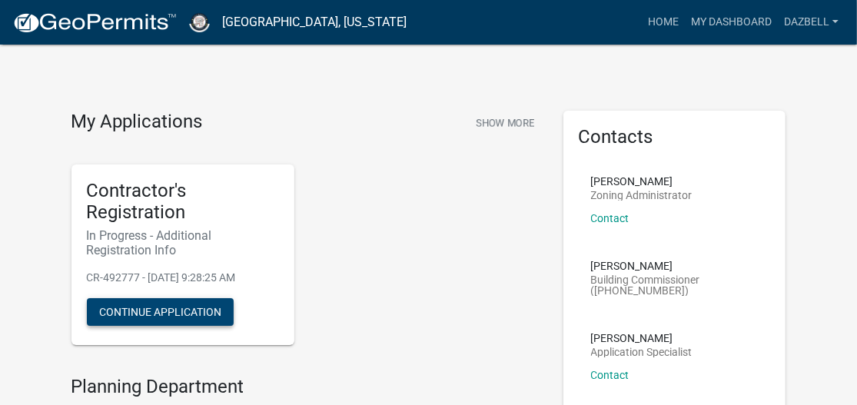
click at [151, 309] on button "Continue Application" at bounding box center [160, 312] width 147 height 28
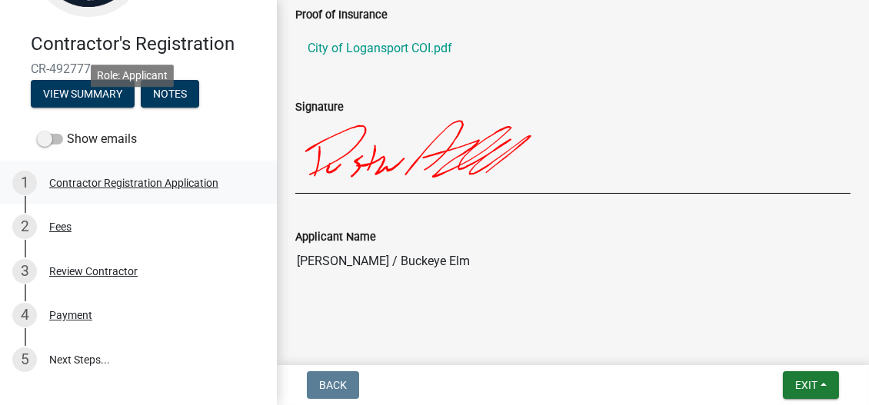
scroll to position [234, 0]
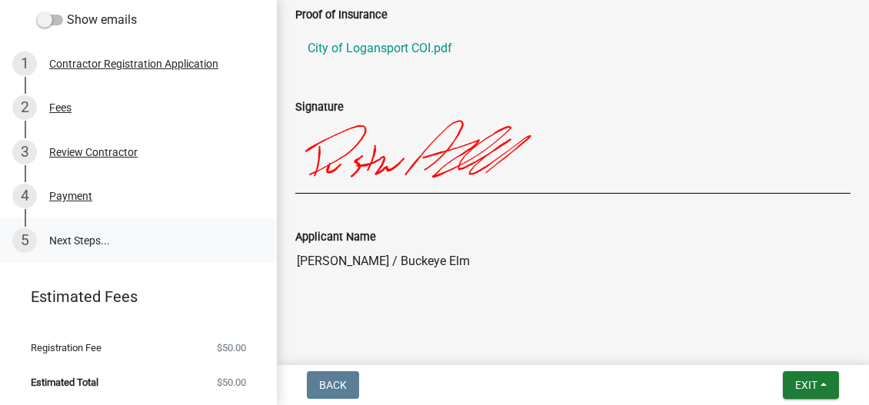
click at [81, 245] on link "5 Next Steps..." at bounding box center [138, 240] width 277 height 45
click at [69, 195] on div "Payment" at bounding box center [70, 196] width 43 height 11
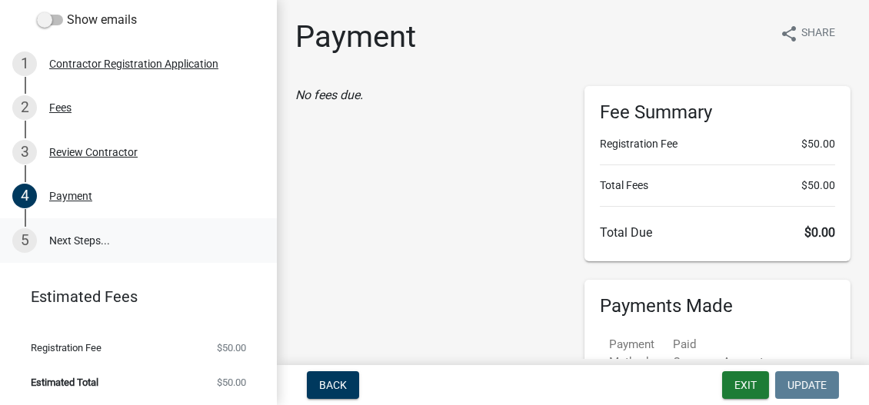
click at [71, 235] on link "5 Next Steps..." at bounding box center [138, 240] width 277 height 45
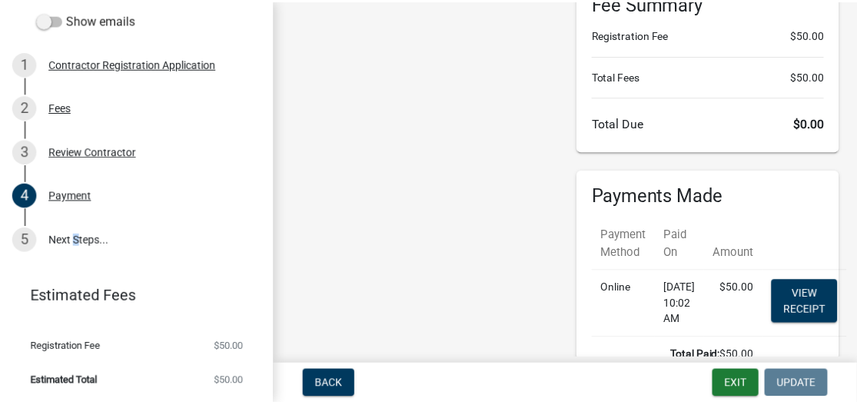
scroll to position [230, 0]
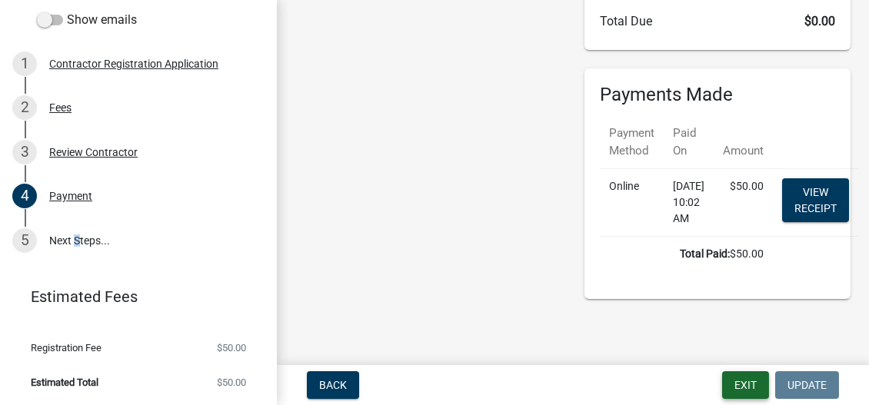
click at [744, 382] on button "Exit" at bounding box center [745, 385] width 47 height 28
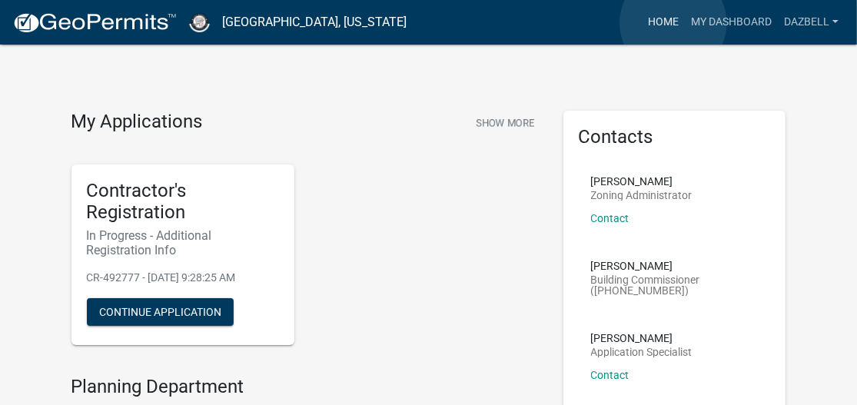
click at [674, 23] on link "Home" at bounding box center [663, 22] width 43 height 29
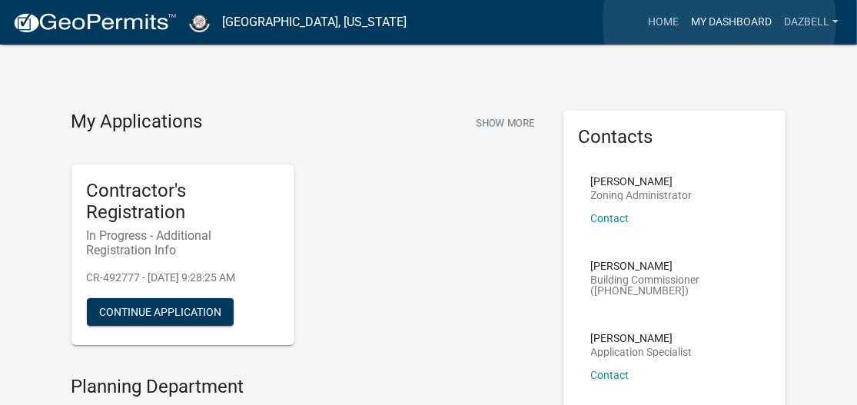
click at [720, 22] on link "My Dashboard" at bounding box center [731, 22] width 93 height 29
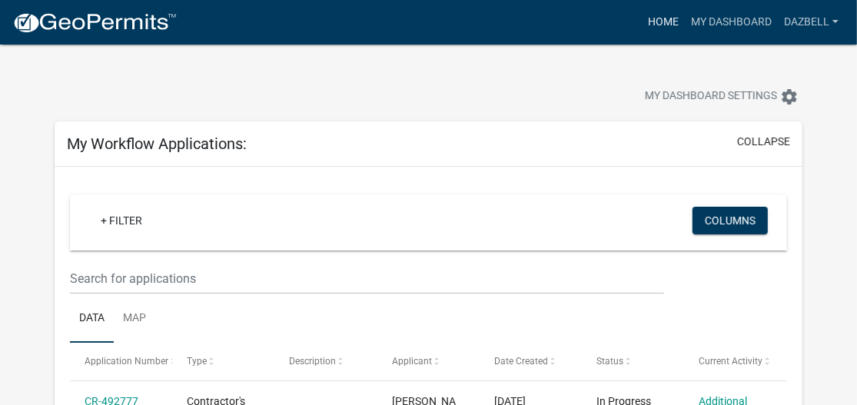
click at [663, 23] on link "Home" at bounding box center [663, 22] width 43 height 29
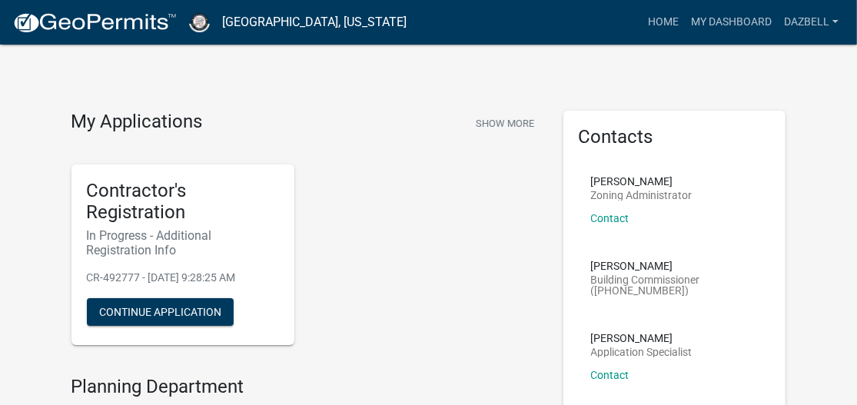
scroll to position [384, 0]
